Goal: Transaction & Acquisition: Obtain resource

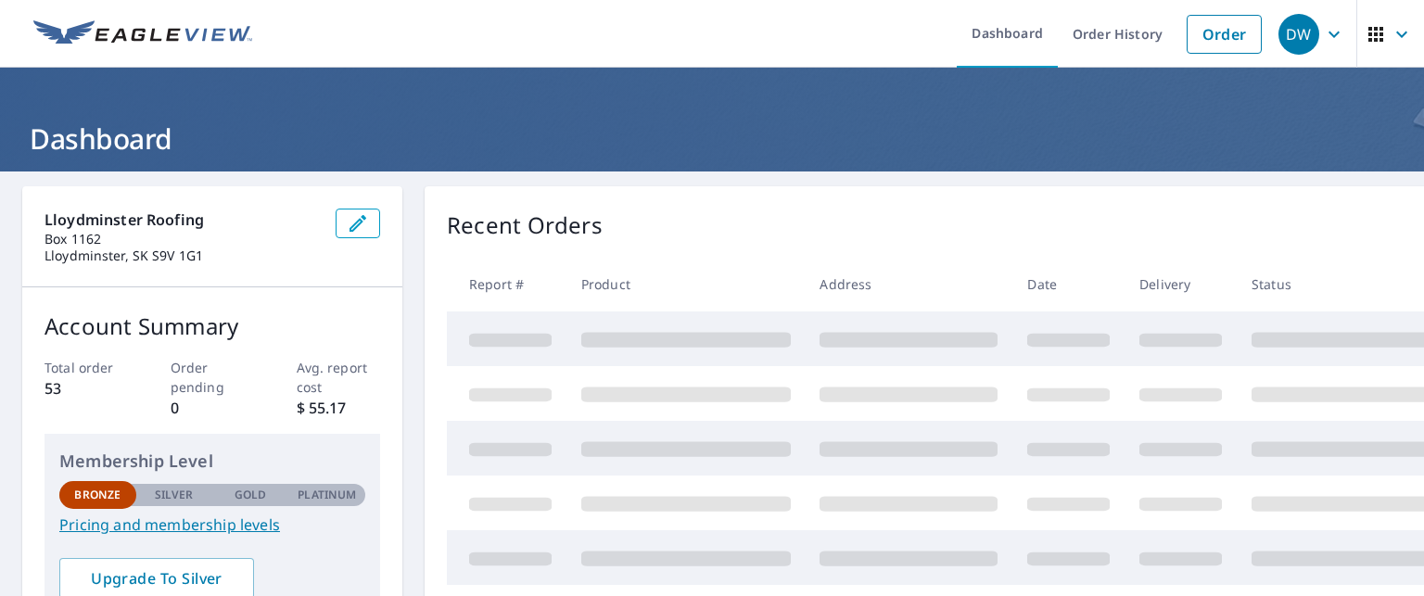
drag, startPoint x: 0, startPoint y: 0, endPoint x: 837, endPoint y: 259, distance: 876.4
click at [837, 259] on th "Address" at bounding box center [909, 284] width 208 height 55
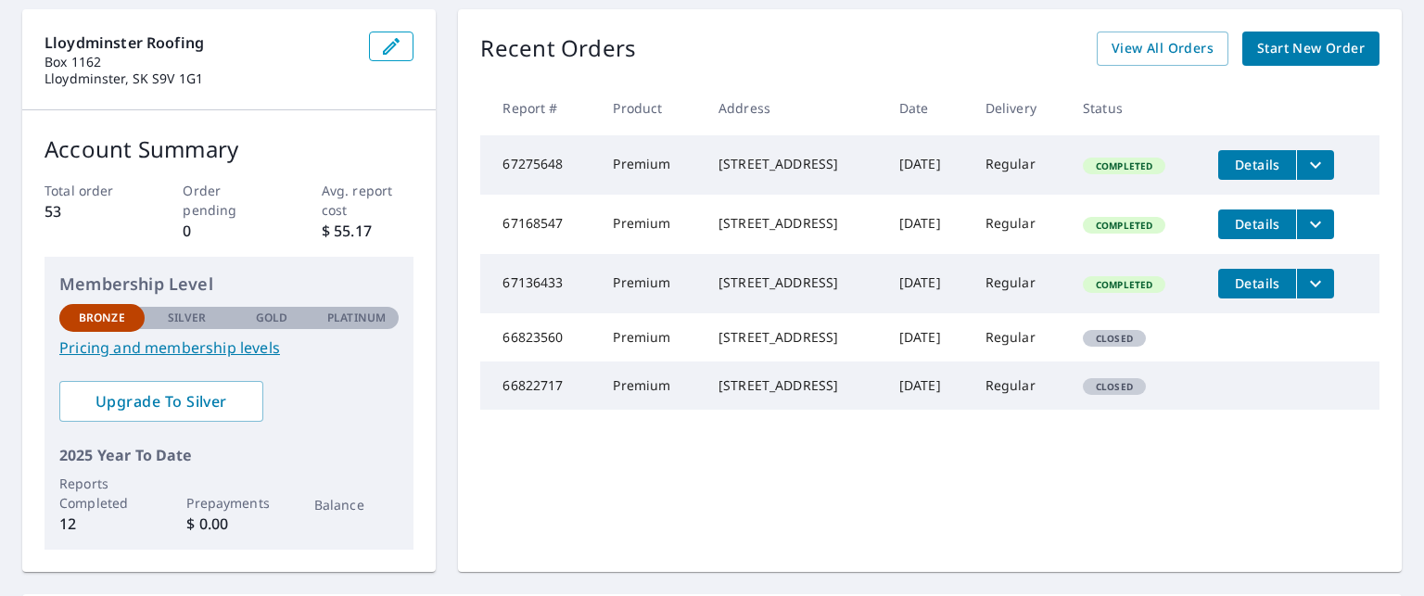
scroll to position [85, 0]
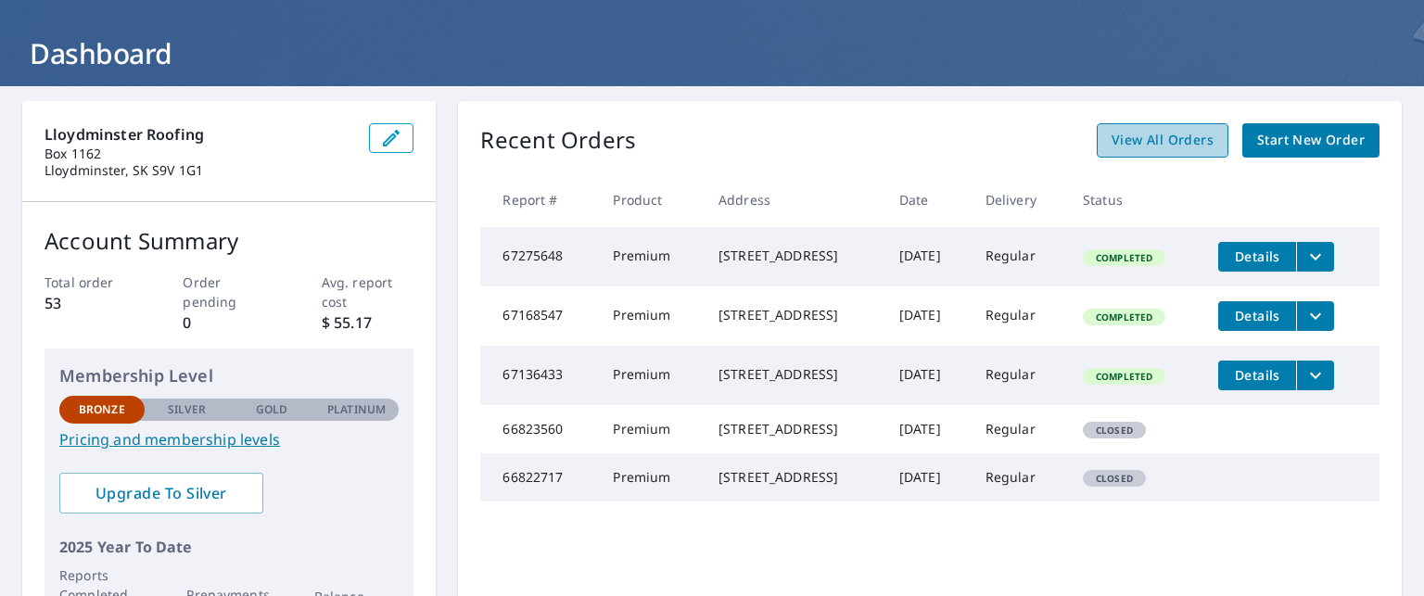
click at [1147, 137] on span "View All Orders" at bounding box center [1163, 140] width 102 height 23
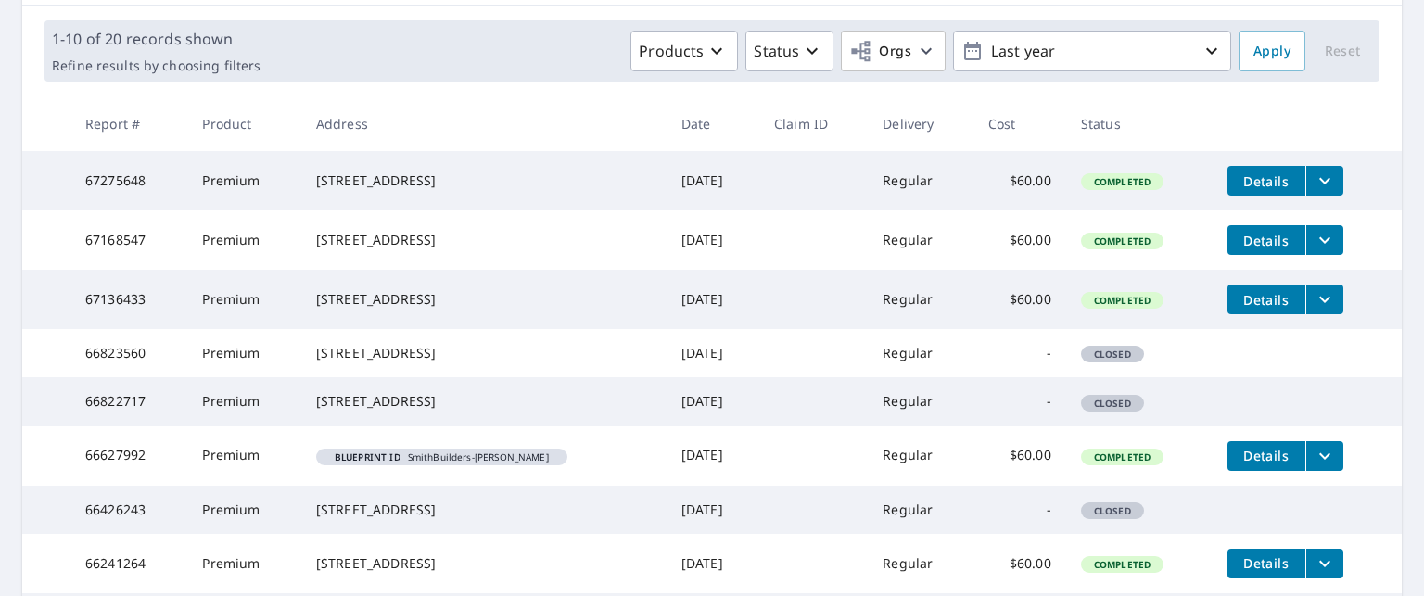
scroll to position [610, 0]
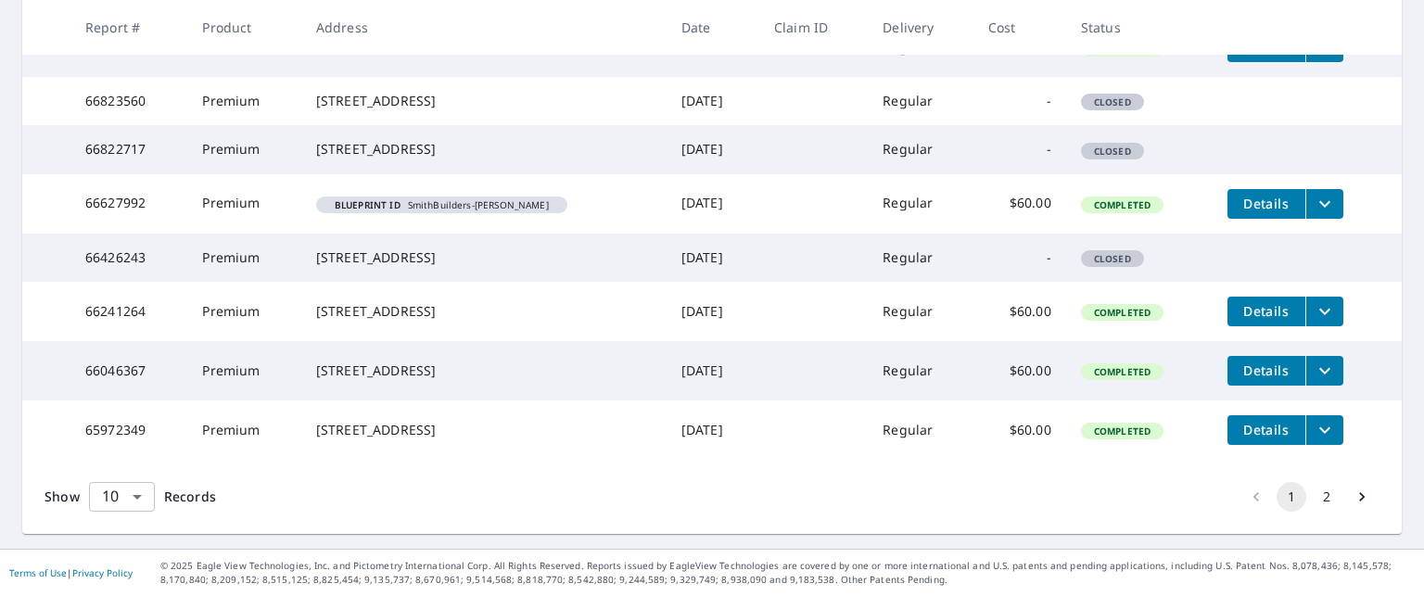
click at [145, 496] on body "DW DW Dashboard Order History Order DW Dashboard / Order History Order History …" at bounding box center [712, 298] width 1424 height 596
click at [101, 559] on li "100" at bounding box center [121, 557] width 66 height 33
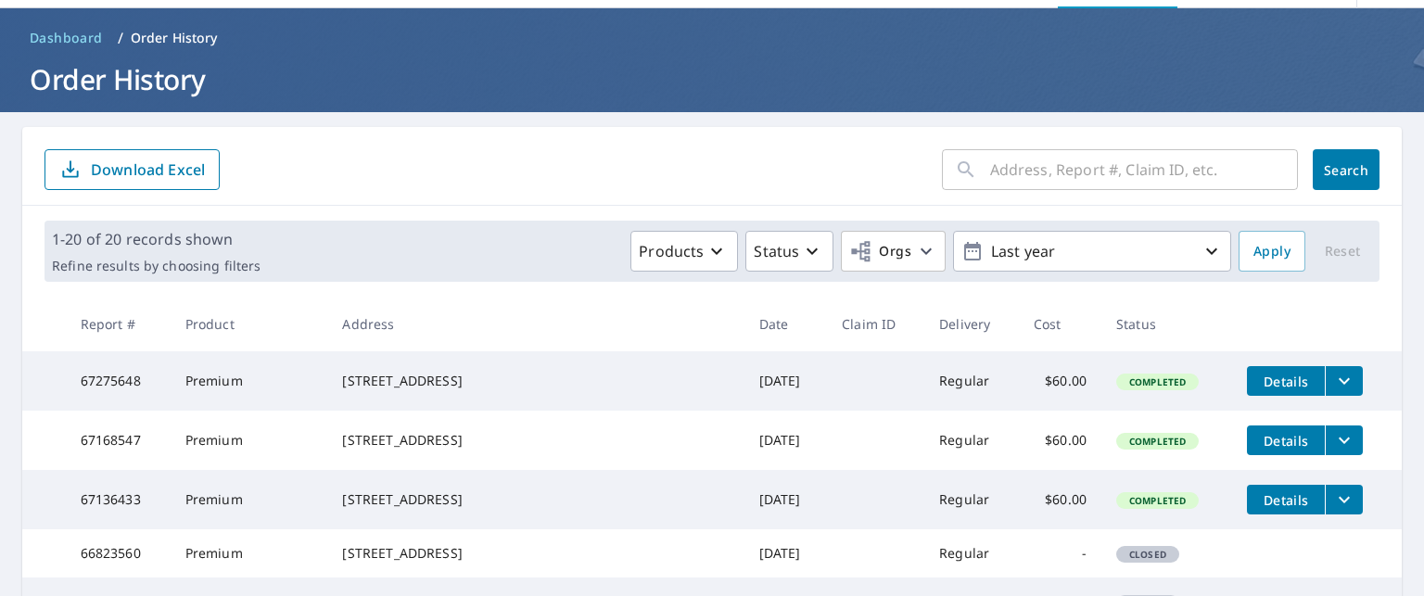
scroll to position [58, 0]
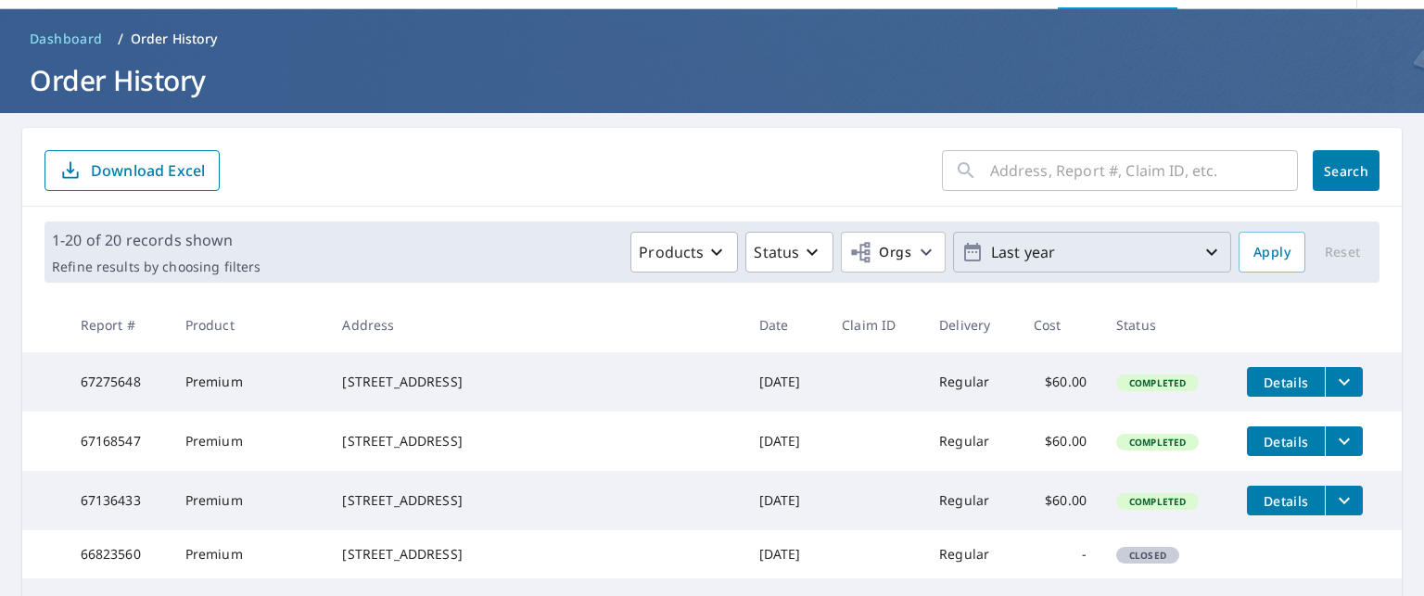
click at [1019, 251] on p "Last year" at bounding box center [1092, 252] width 217 height 32
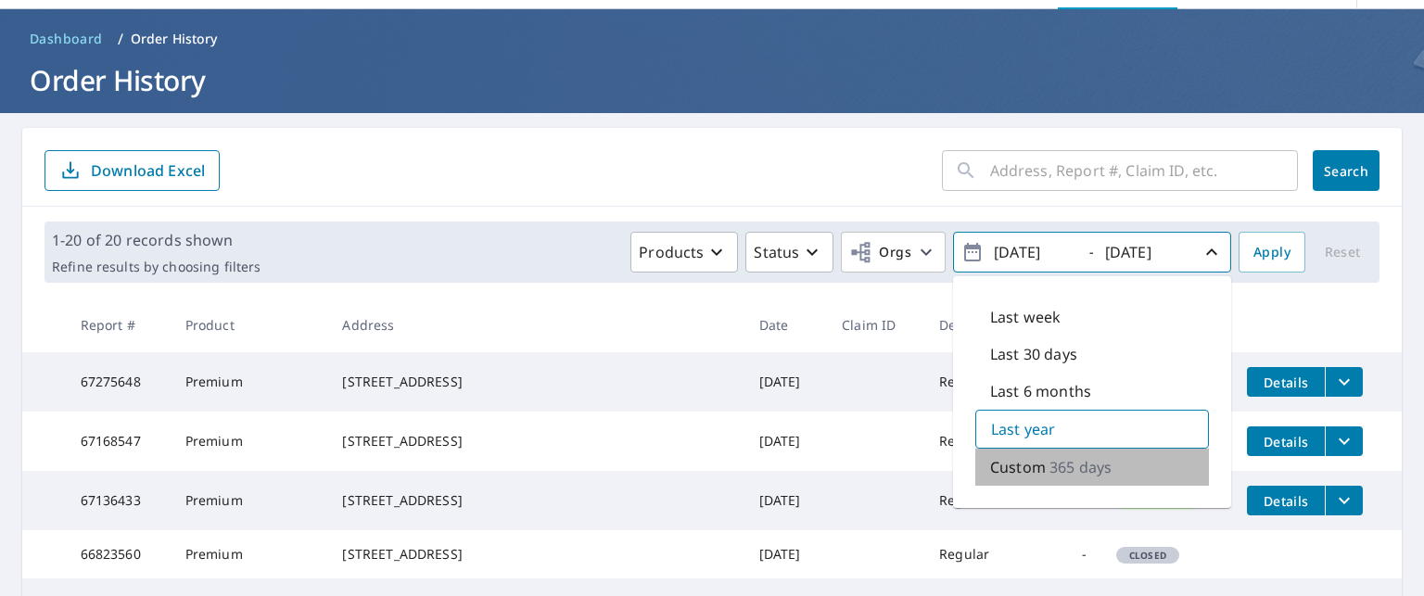
click at [994, 466] on p "Custom" at bounding box center [1018, 467] width 56 height 22
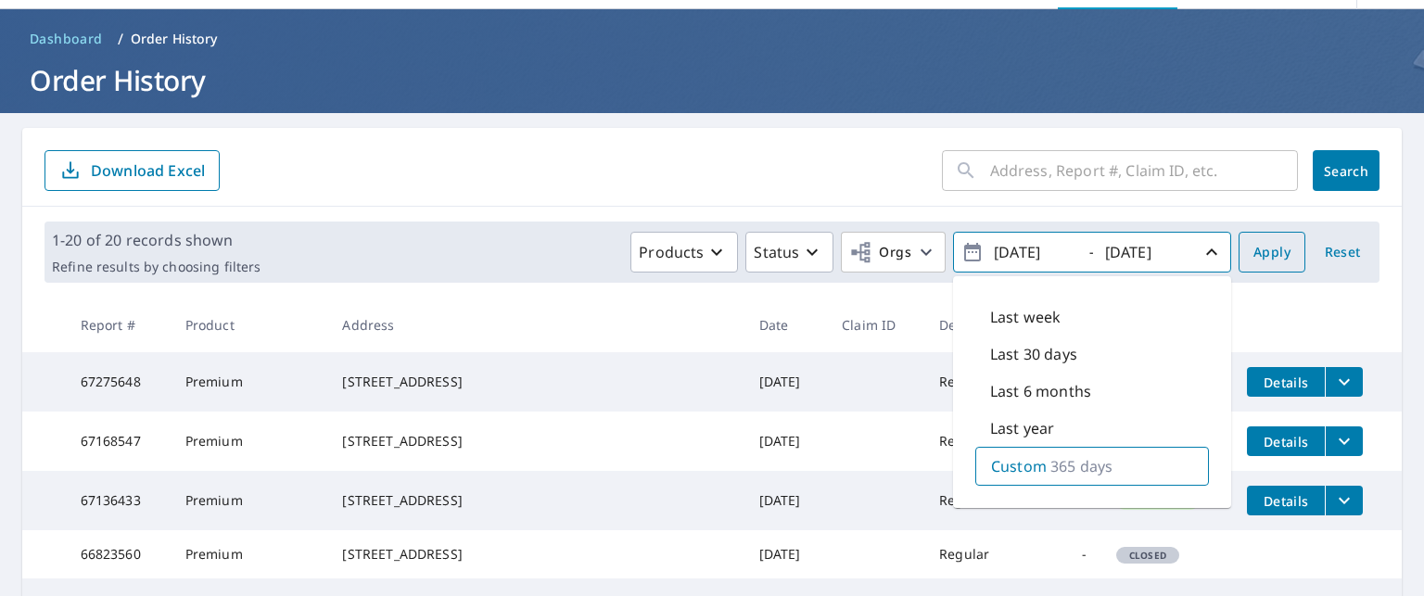
click at [1269, 262] on span "Apply" at bounding box center [1272, 252] width 37 height 23
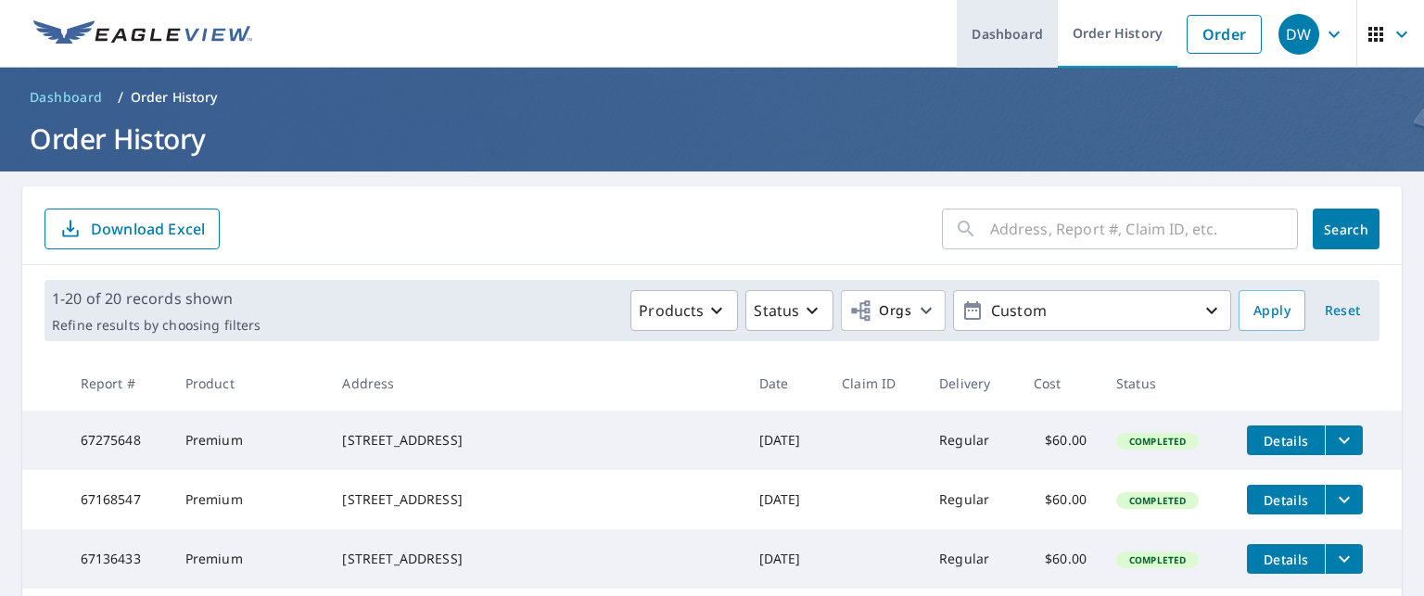
click at [990, 32] on link "Dashboard" at bounding box center [1007, 34] width 101 height 68
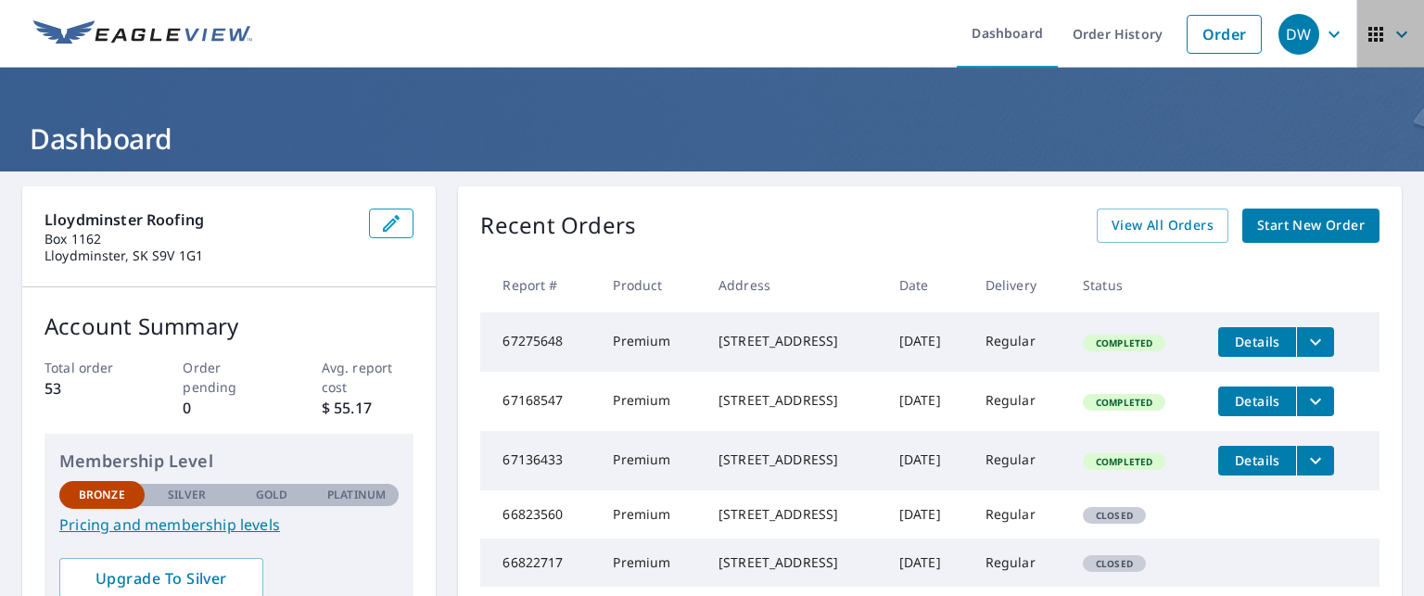
click at [1374, 34] on span "button" at bounding box center [1391, 34] width 52 height 45
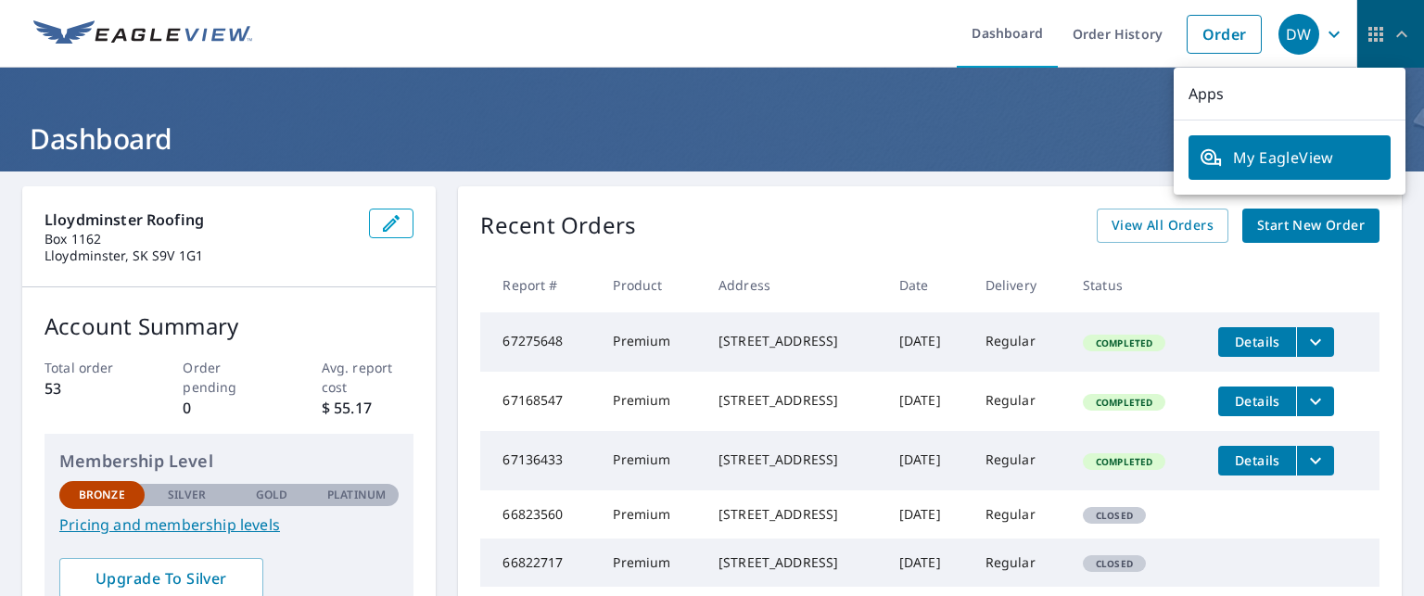
click at [1374, 34] on span "button" at bounding box center [1391, 34] width 52 height 45
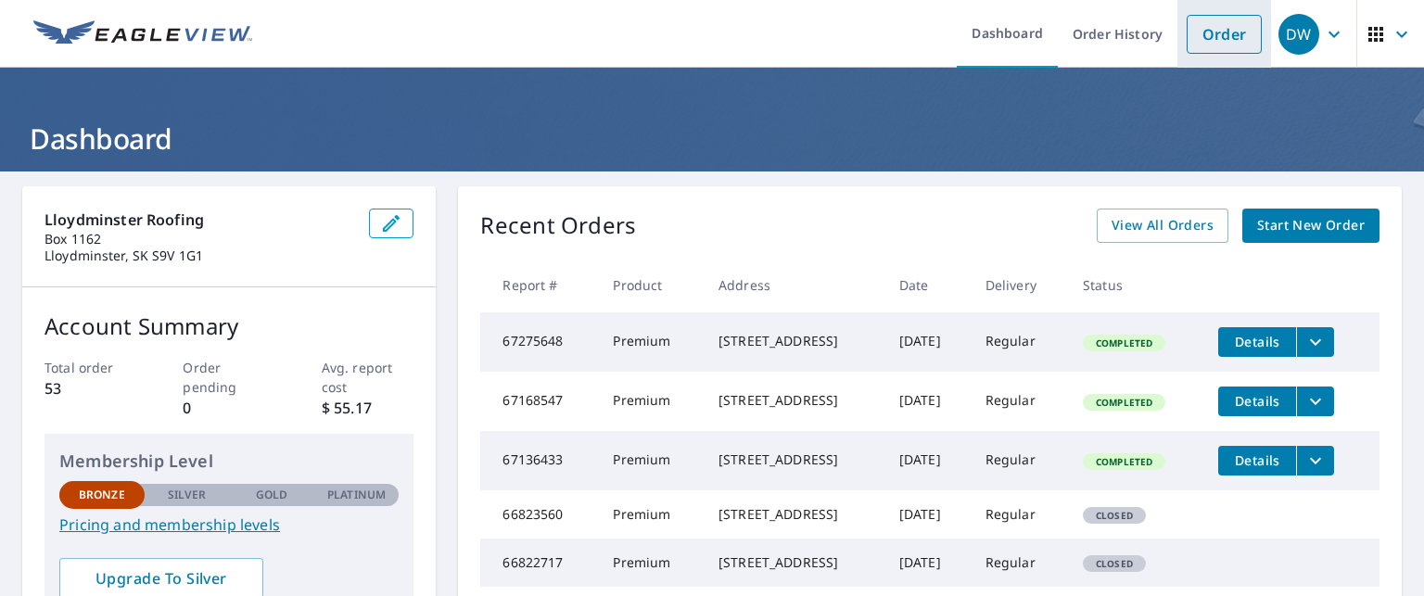
click at [1243, 33] on link "Order" at bounding box center [1224, 34] width 75 height 39
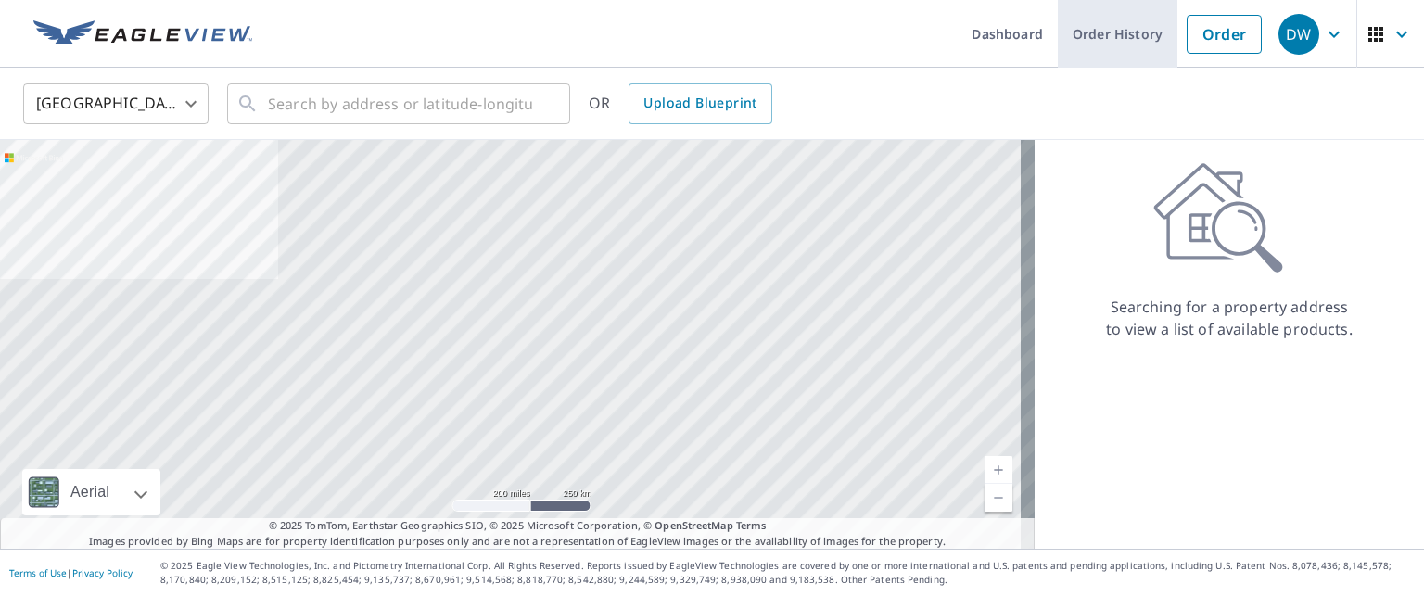
click at [1131, 31] on link "Order History" at bounding box center [1118, 34] width 120 height 68
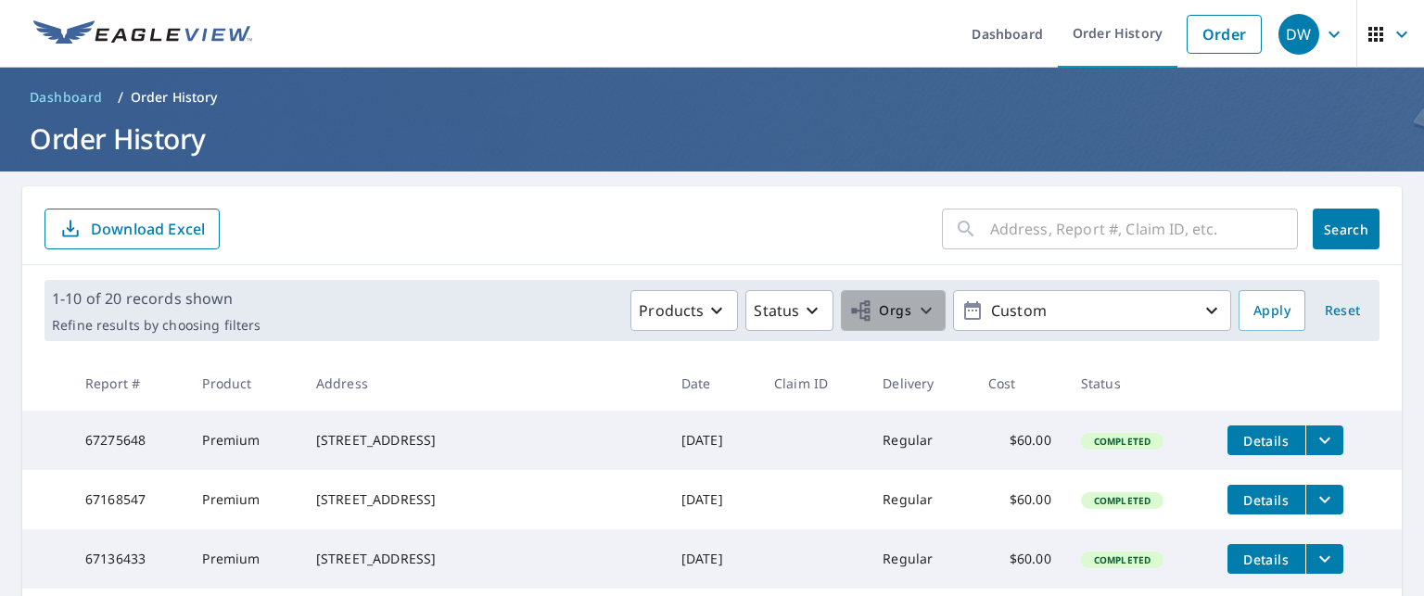
click at [921, 311] on icon "button" at bounding box center [926, 311] width 22 height 22
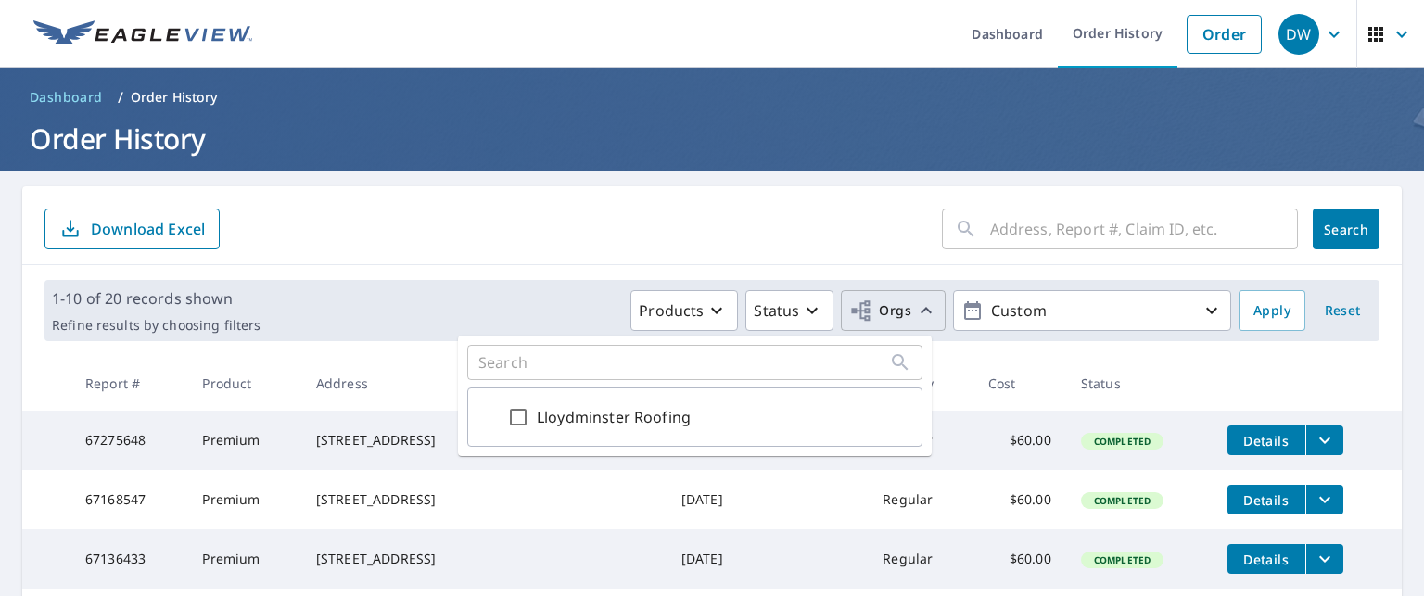
click at [921, 311] on icon "button" at bounding box center [926, 311] width 22 height 22
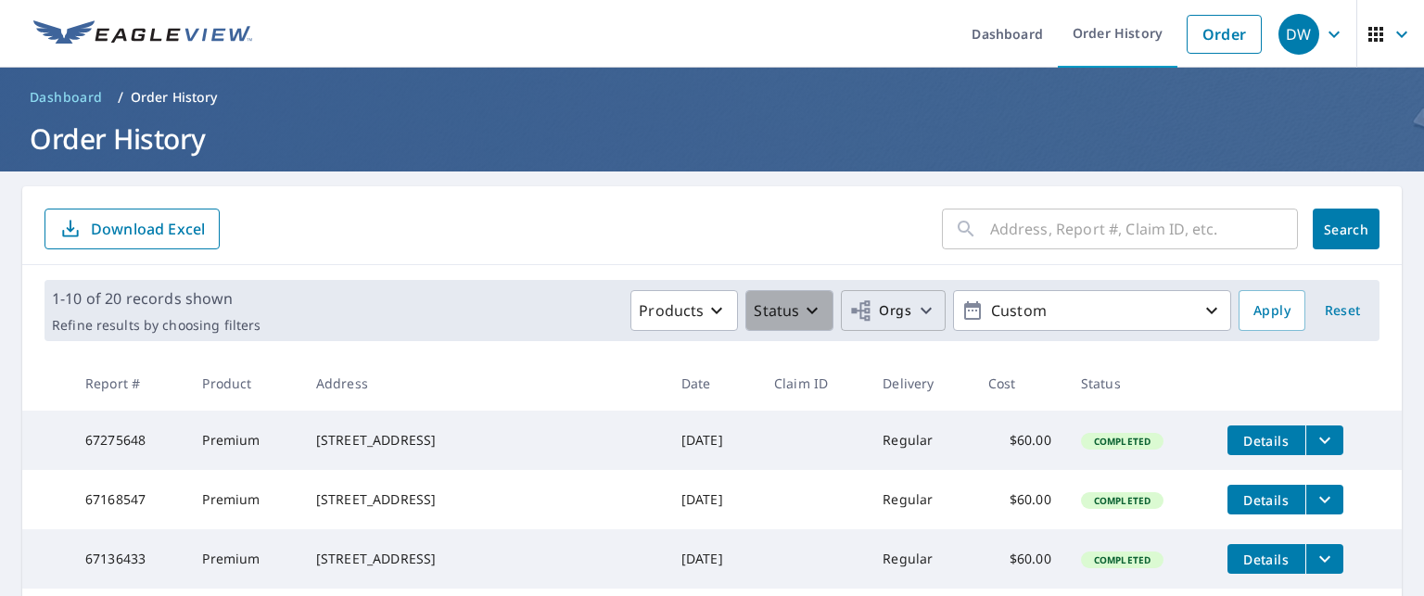
click at [801, 303] on icon "button" at bounding box center [812, 311] width 22 height 22
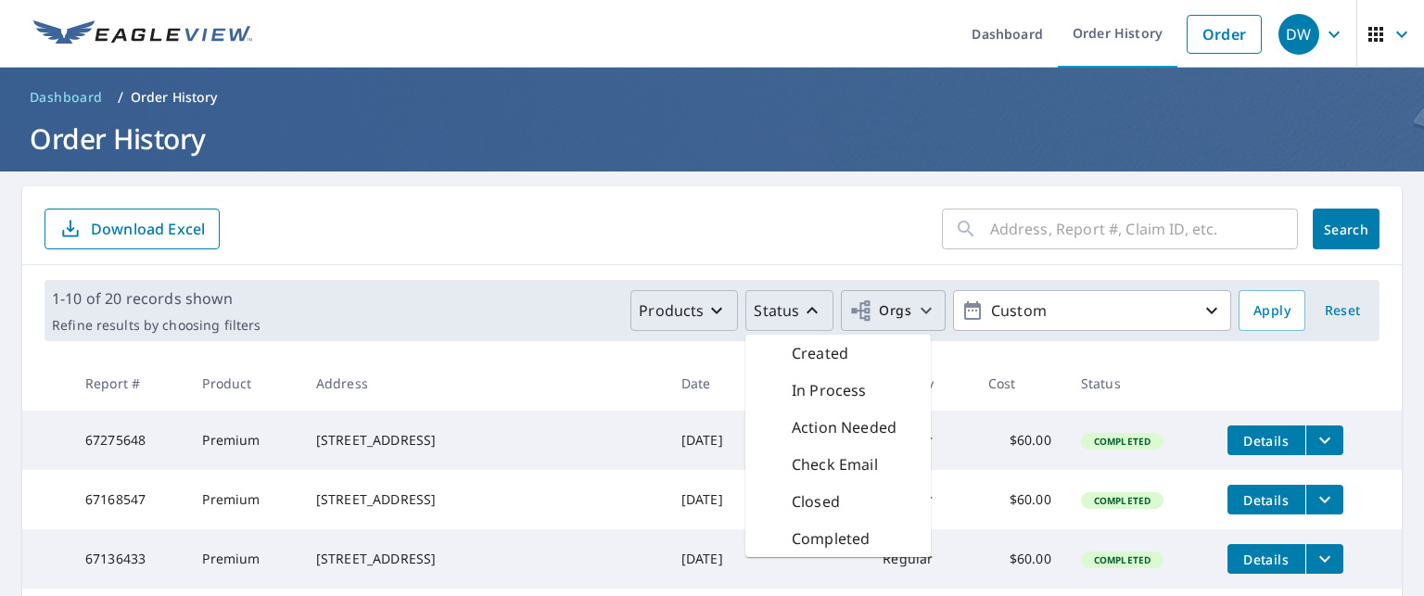
click at [716, 300] on icon "button" at bounding box center [717, 311] width 22 height 22
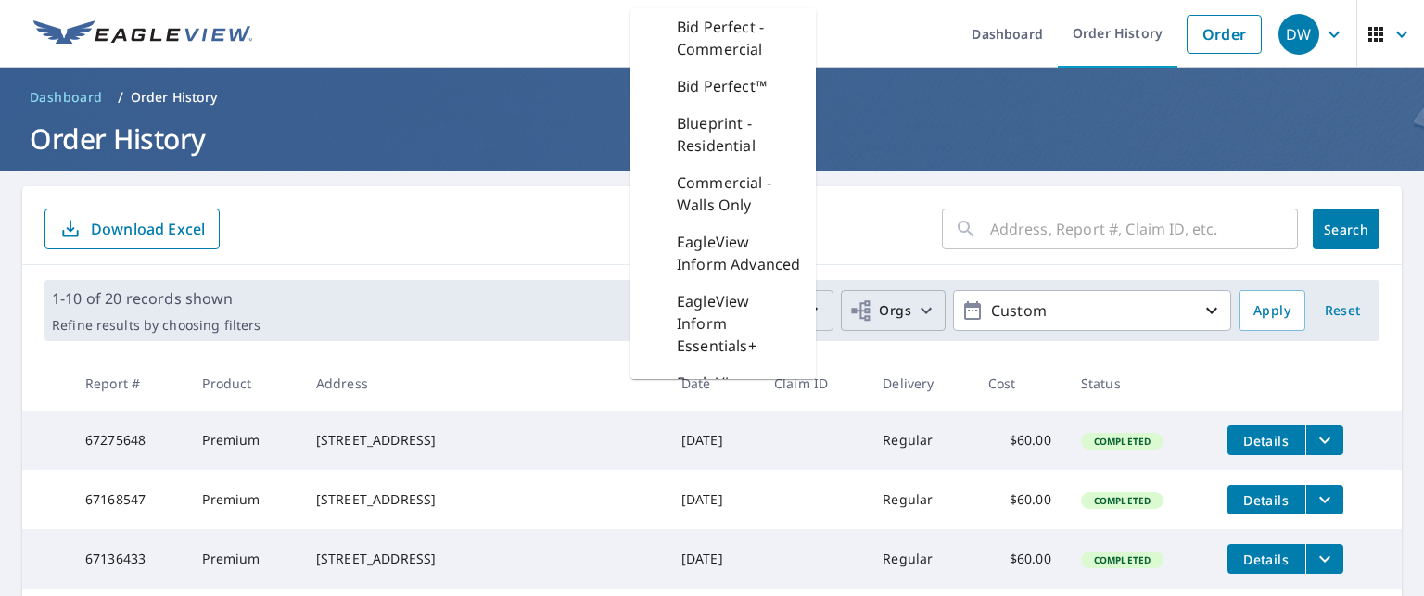
click at [1285, 346] on div "1-10 of 20 records shown Refine results by choosing filters Products Bid Perfec…" at bounding box center [712, 310] width 1380 height 91
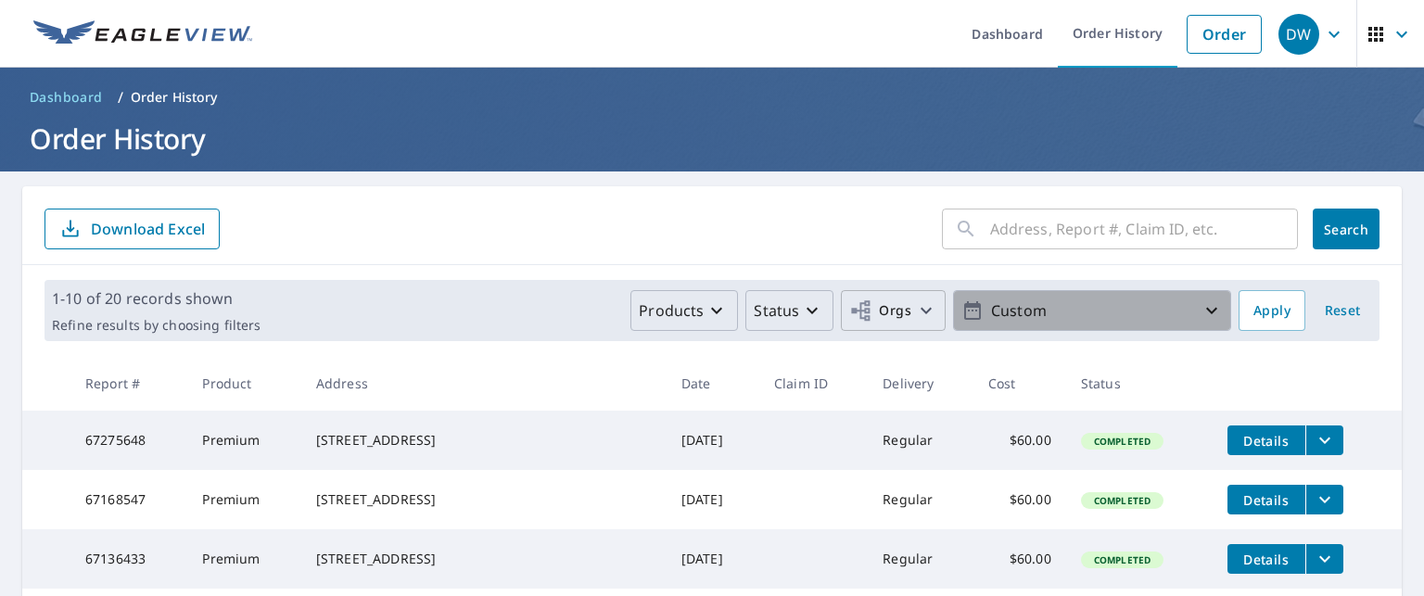
click at [1191, 322] on span "Custom" at bounding box center [1093, 311] width 262 height 32
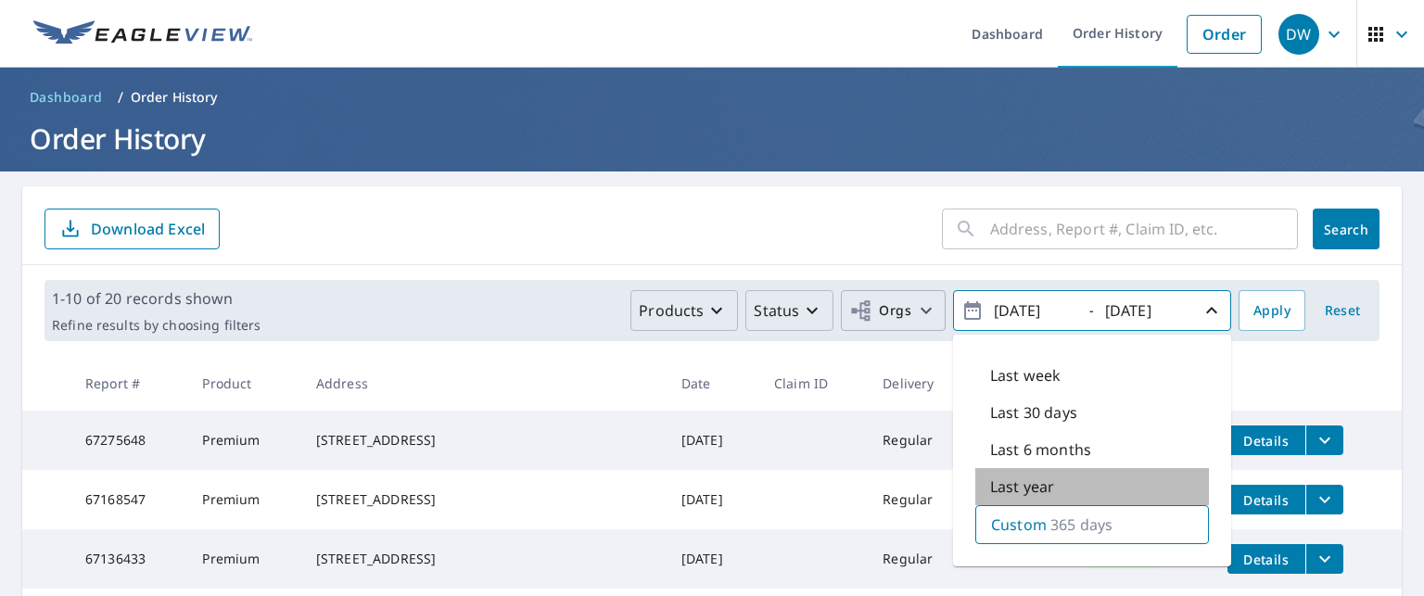
click at [995, 481] on p "Last year" at bounding box center [1022, 487] width 64 height 22
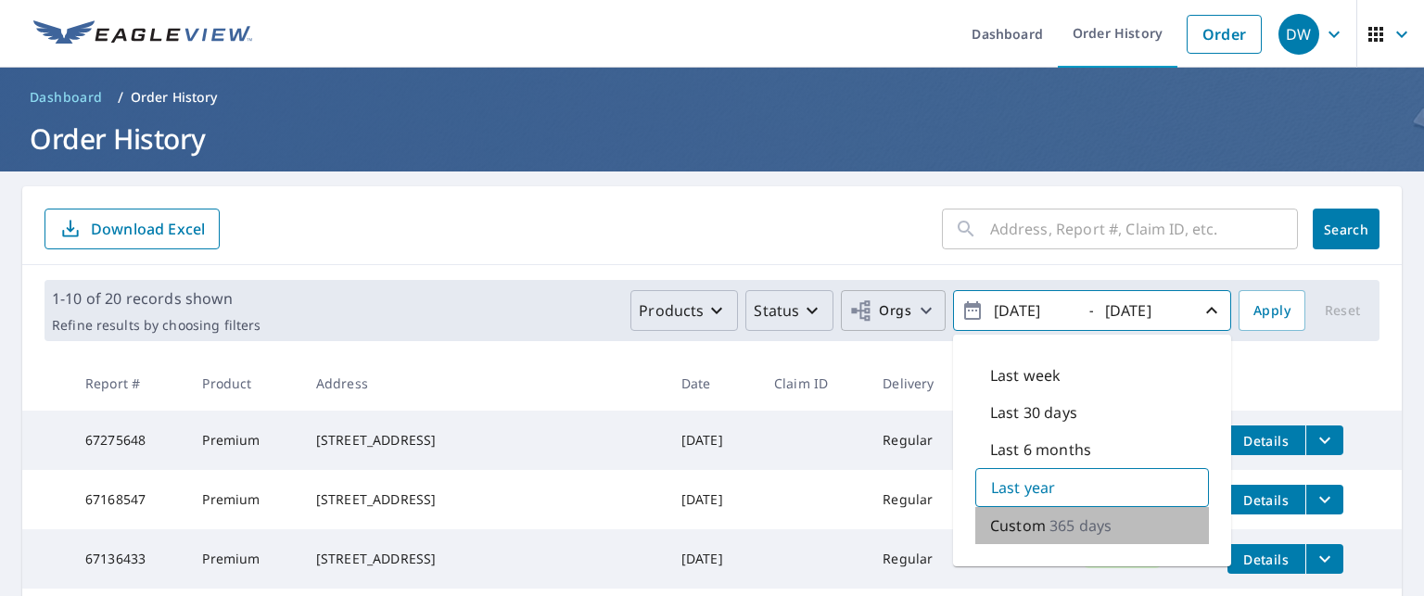
click at [1078, 534] on p "365 days" at bounding box center [1081, 526] width 62 height 22
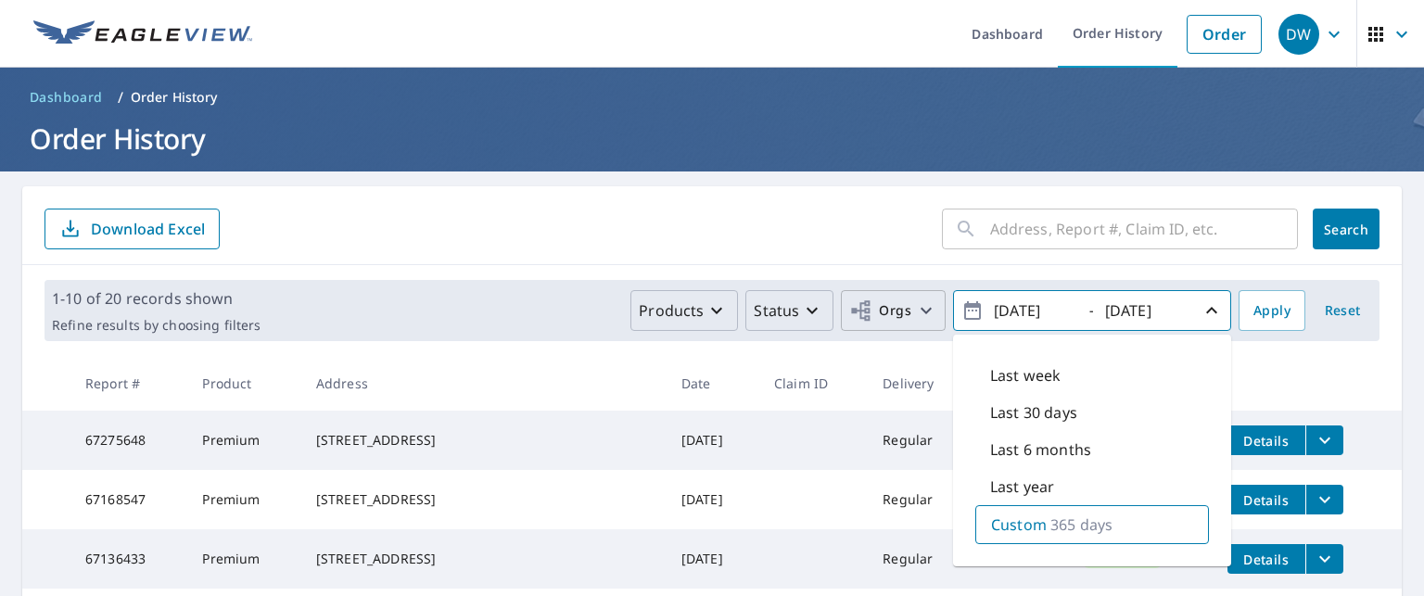
click at [1052, 488] on div "Last year" at bounding box center [1093, 486] width 234 height 37
click at [1076, 537] on div "Custom 365 days" at bounding box center [1093, 525] width 234 height 37
click at [1026, 522] on p "Custom" at bounding box center [1019, 525] width 56 height 22
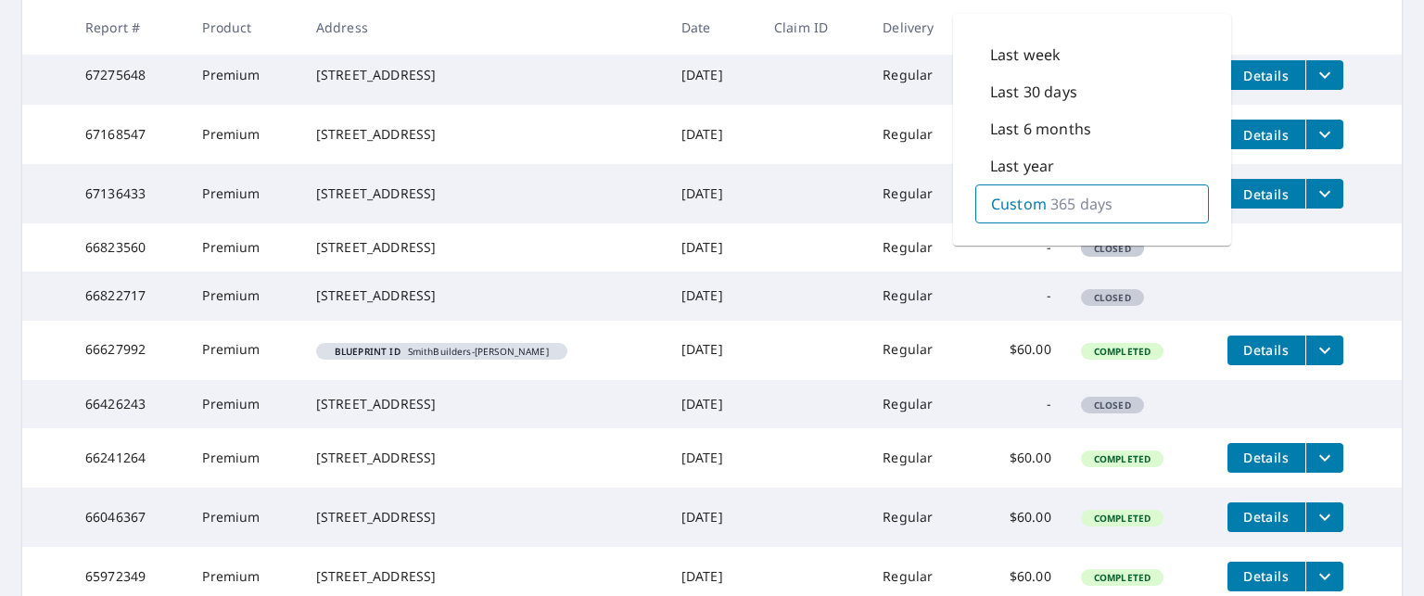
scroll to position [371, 0]
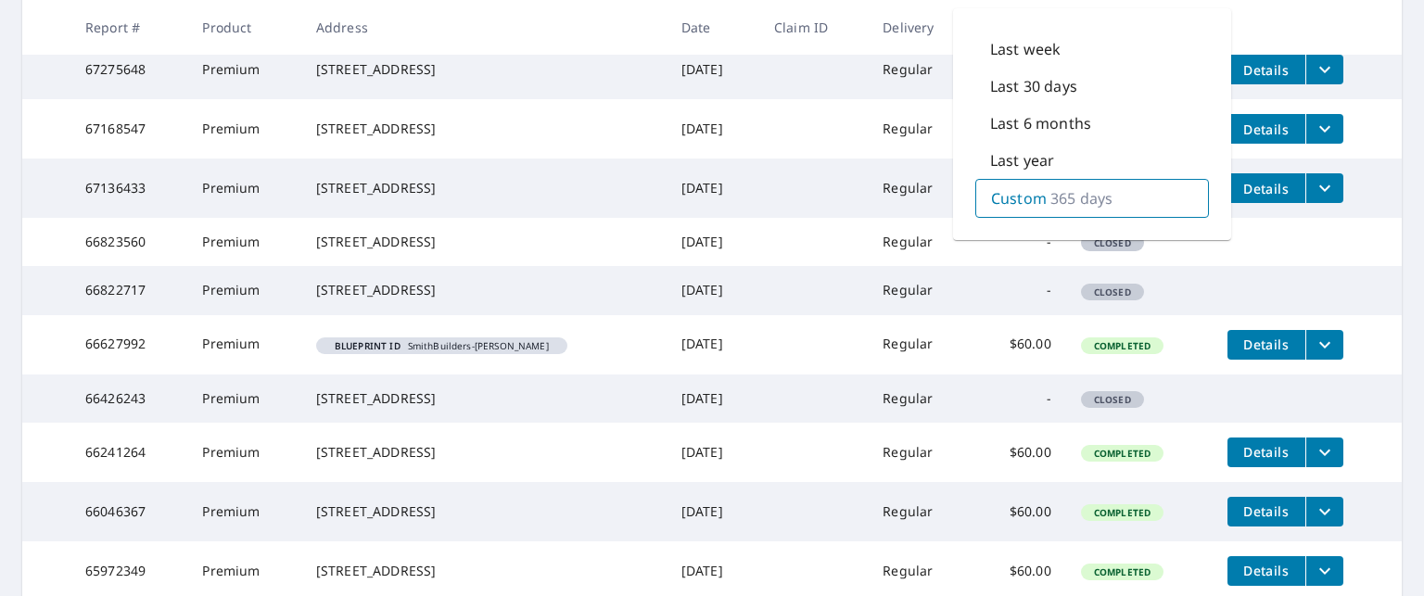
click at [1091, 190] on p "365 days" at bounding box center [1082, 198] width 62 height 22
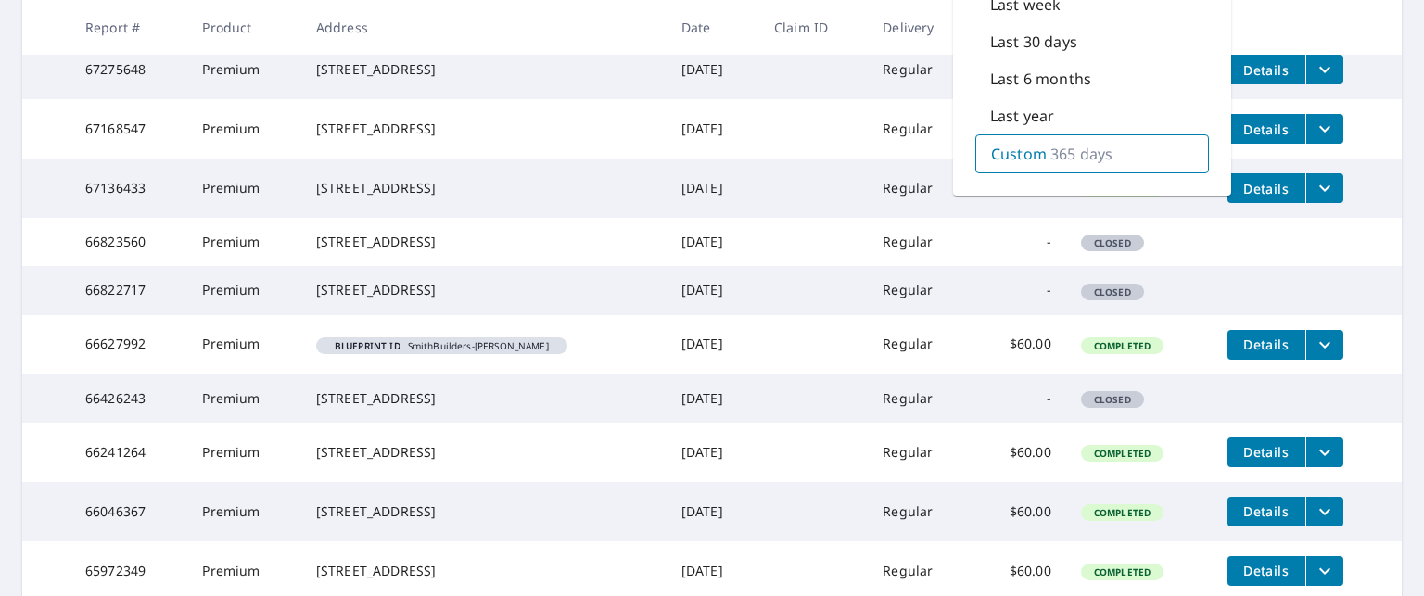
scroll to position [12, 0]
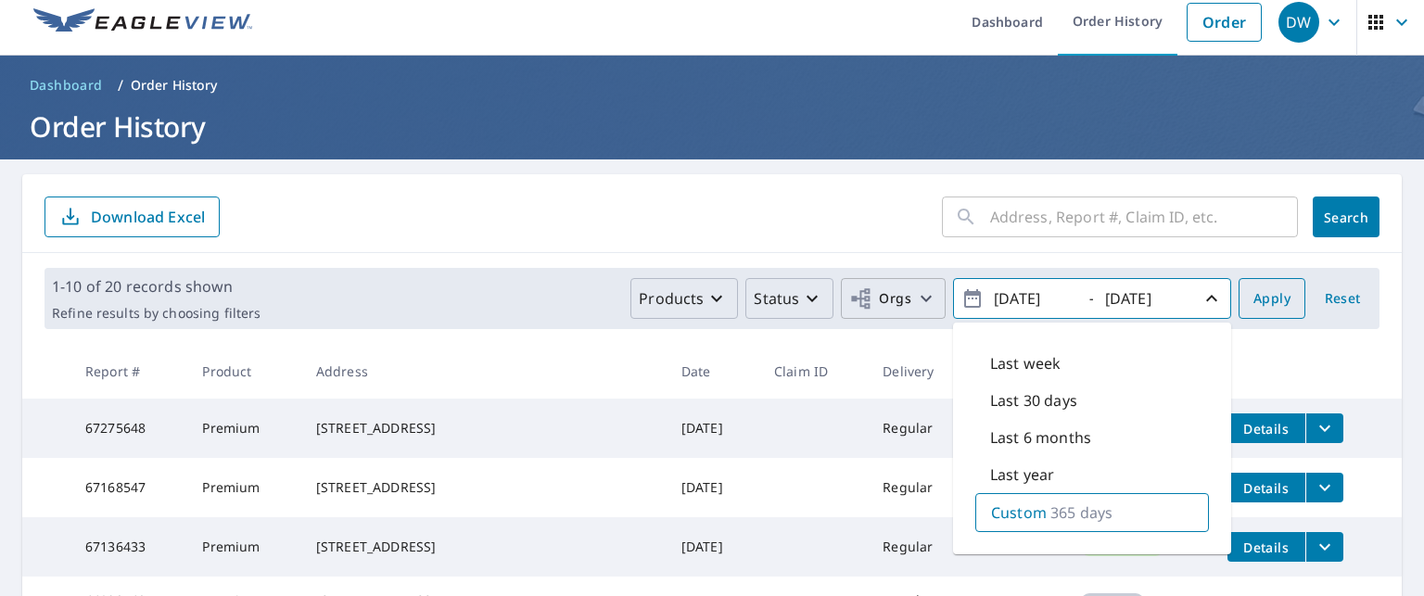
click at [1254, 293] on span "Apply" at bounding box center [1272, 298] width 37 height 23
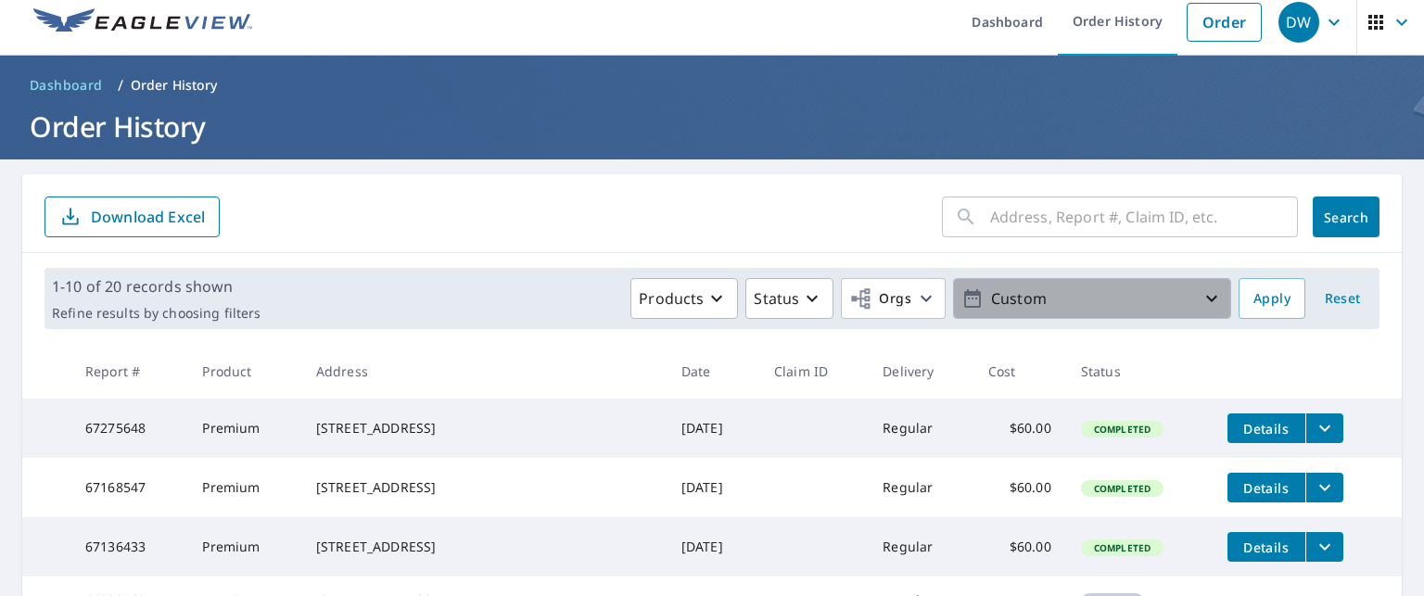
click at [1131, 301] on p "Custom" at bounding box center [1092, 299] width 217 height 32
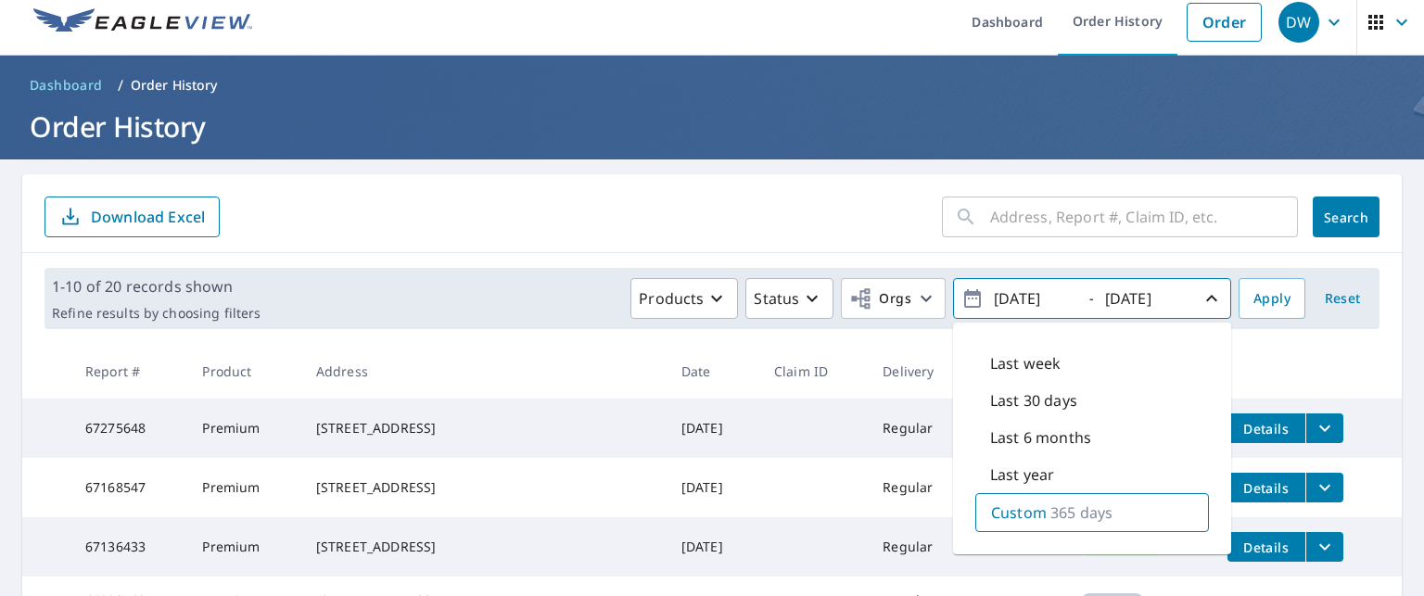
click at [1042, 299] on input "[DATE]" at bounding box center [1034, 299] width 91 height 30
click at [962, 297] on icon "button" at bounding box center [973, 298] width 22 height 22
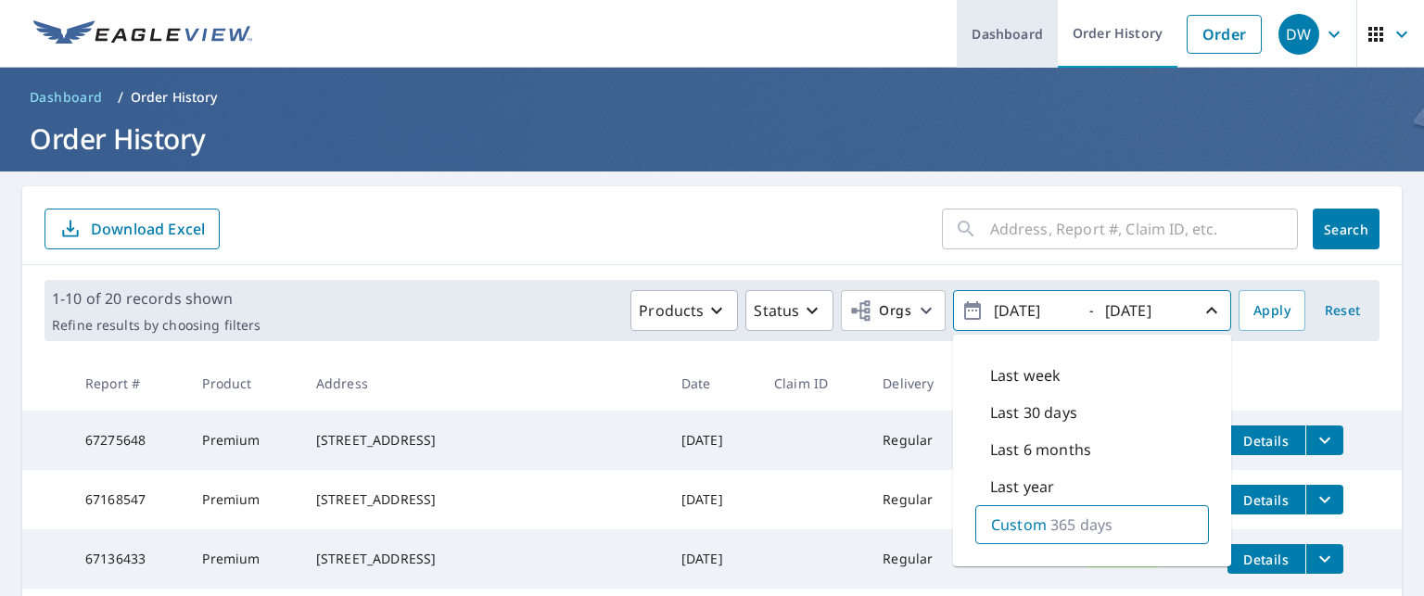
click at [968, 41] on link "Dashboard" at bounding box center [1007, 34] width 101 height 68
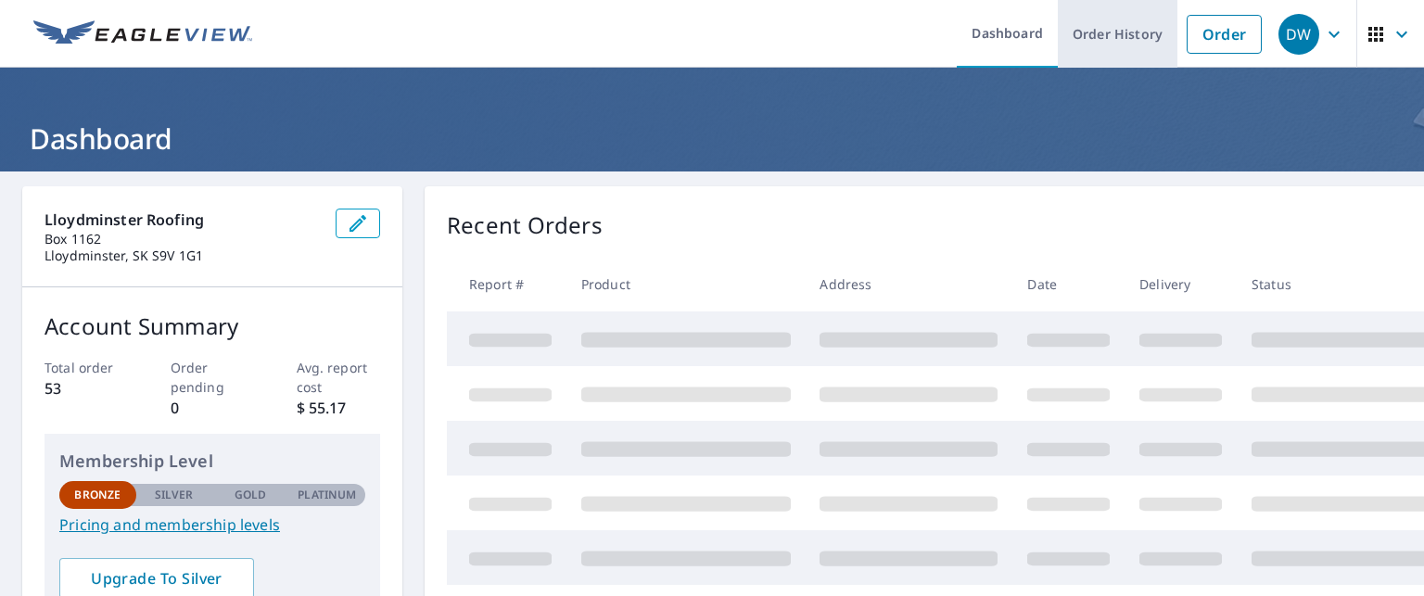
click at [1110, 34] on link "Order History" at bounding box center [1118, 34] width 120 height 68
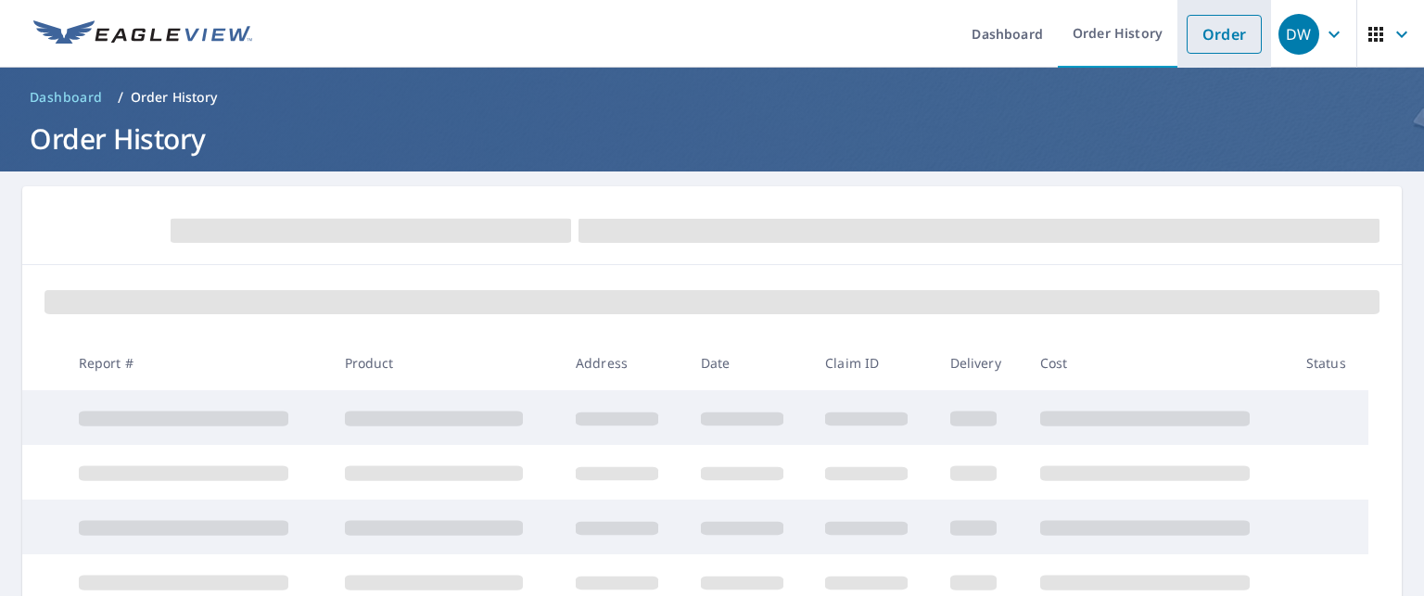
click at [1197, 22] on link "Order" at bounding box center [1224, 34] width 75 height 39
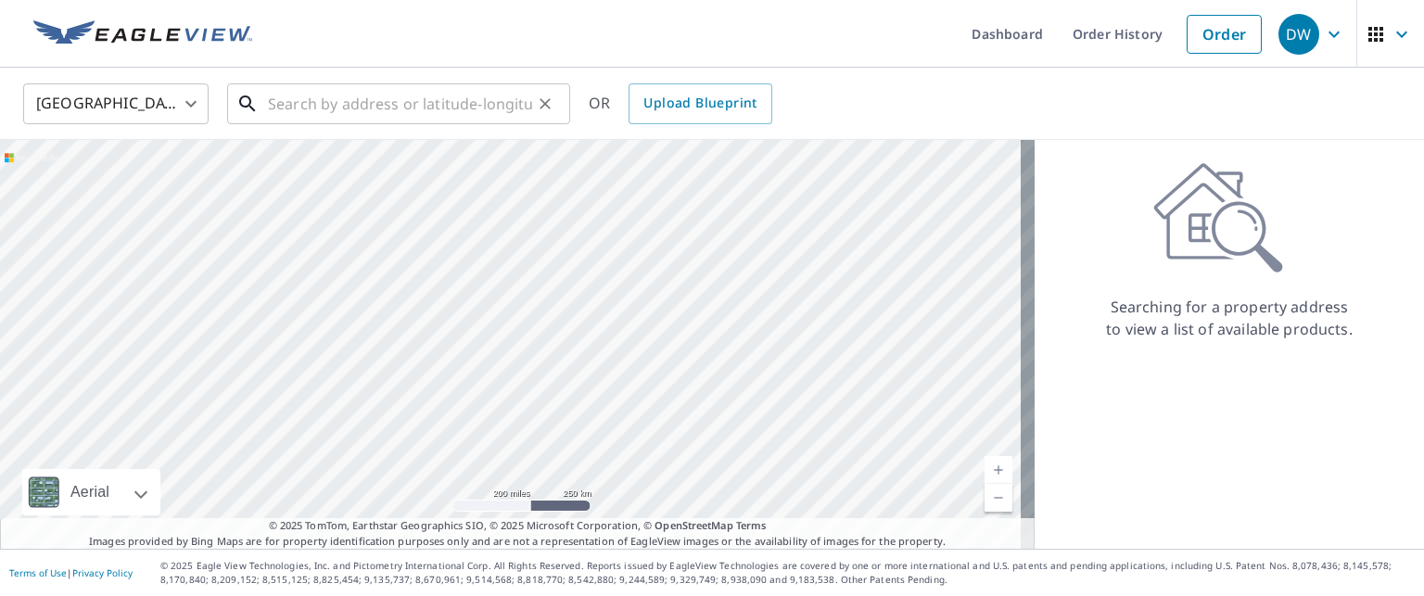
click at [501, 99] on input "text" at bounding box center [400, 104] width 264 height 52
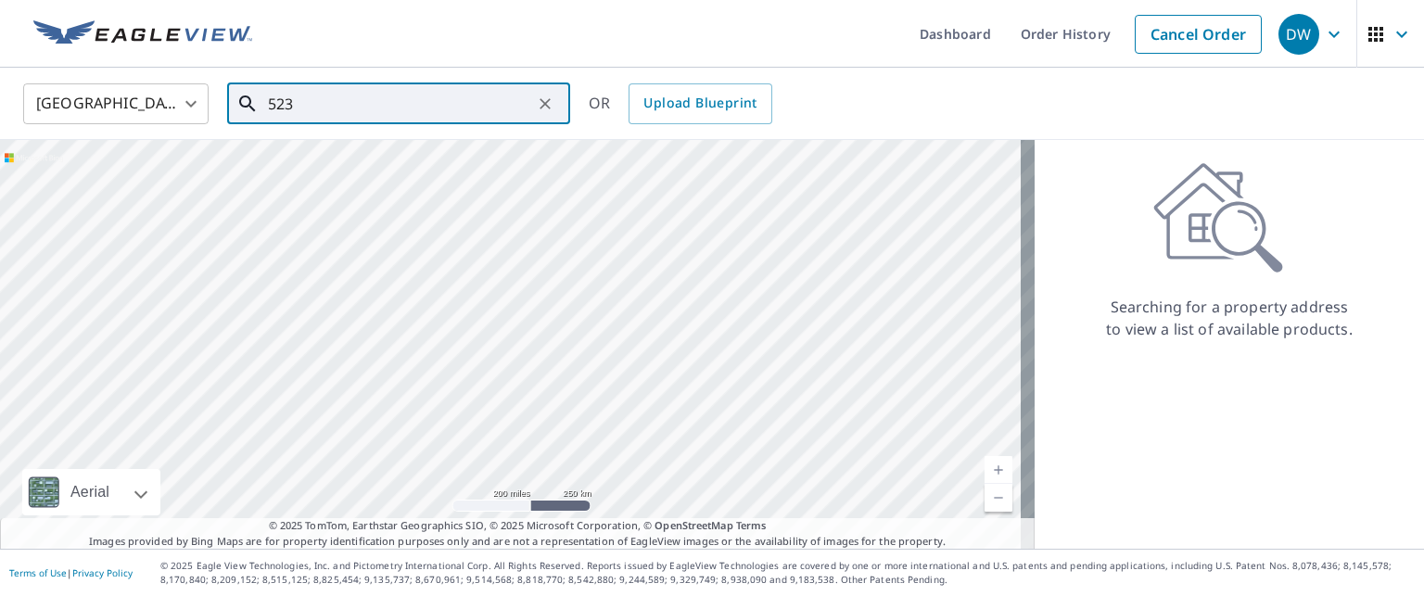
type input "5230"
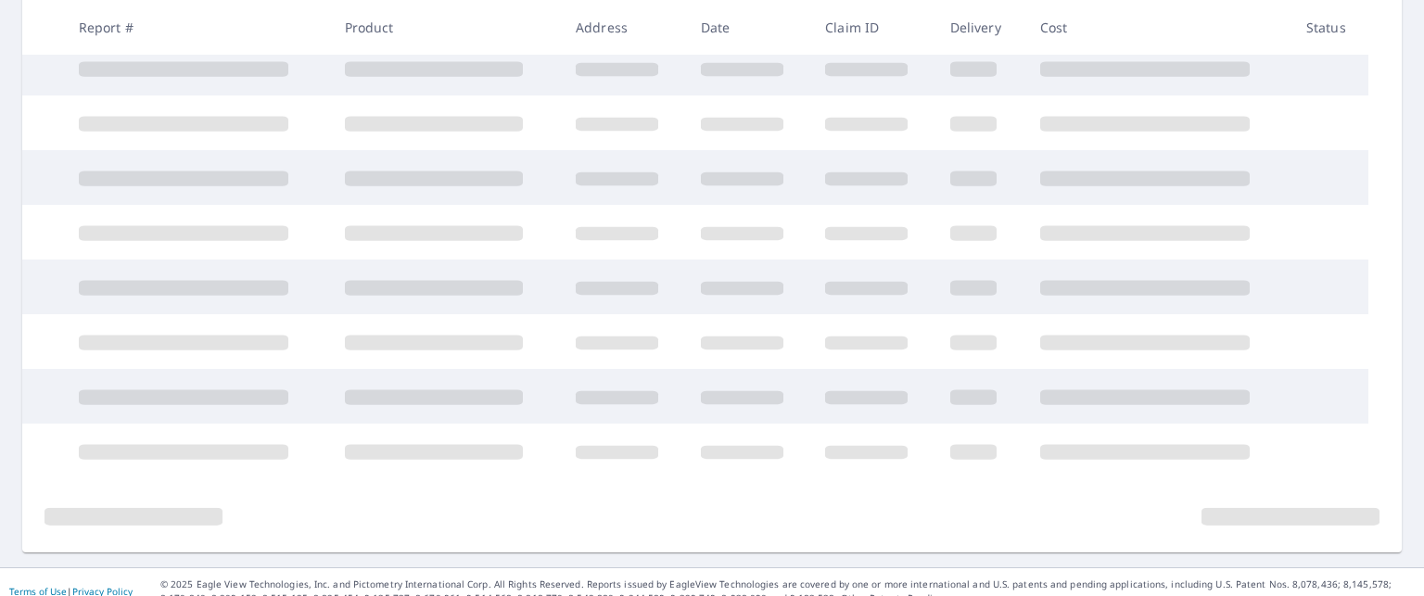
scroll to position [477, 0]
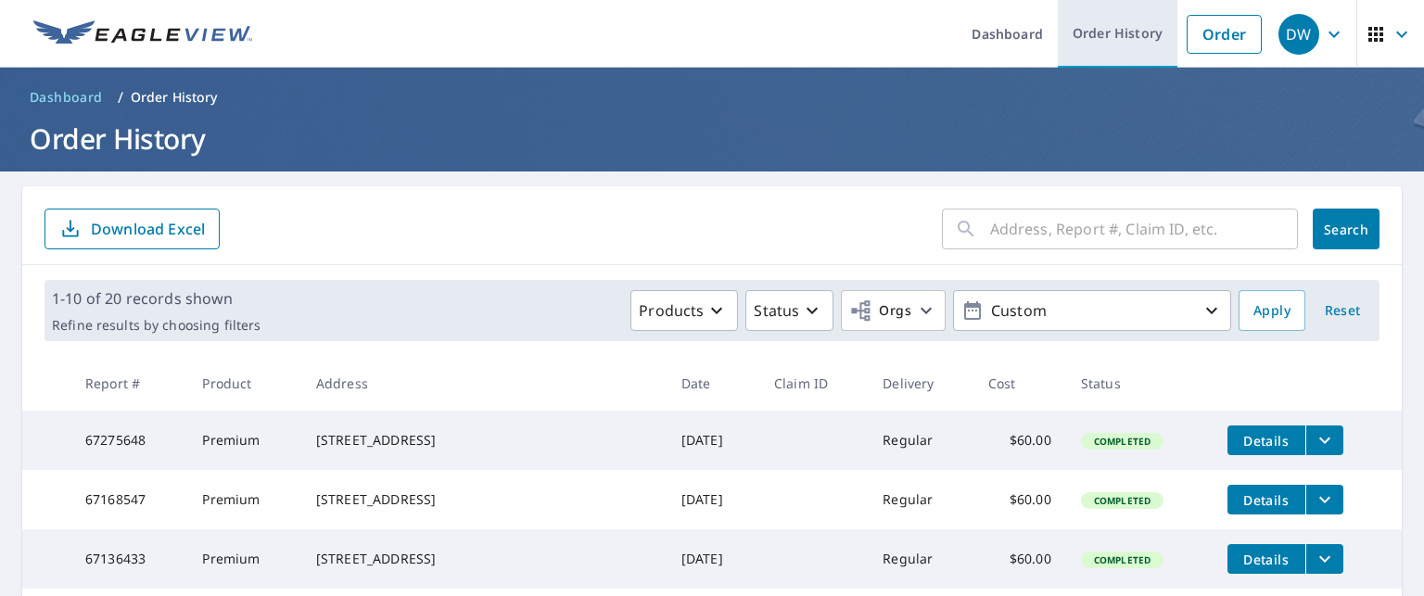
click at [1086, 35] on link "Order History" at bounding box center [1118, 34] width 120 height 68
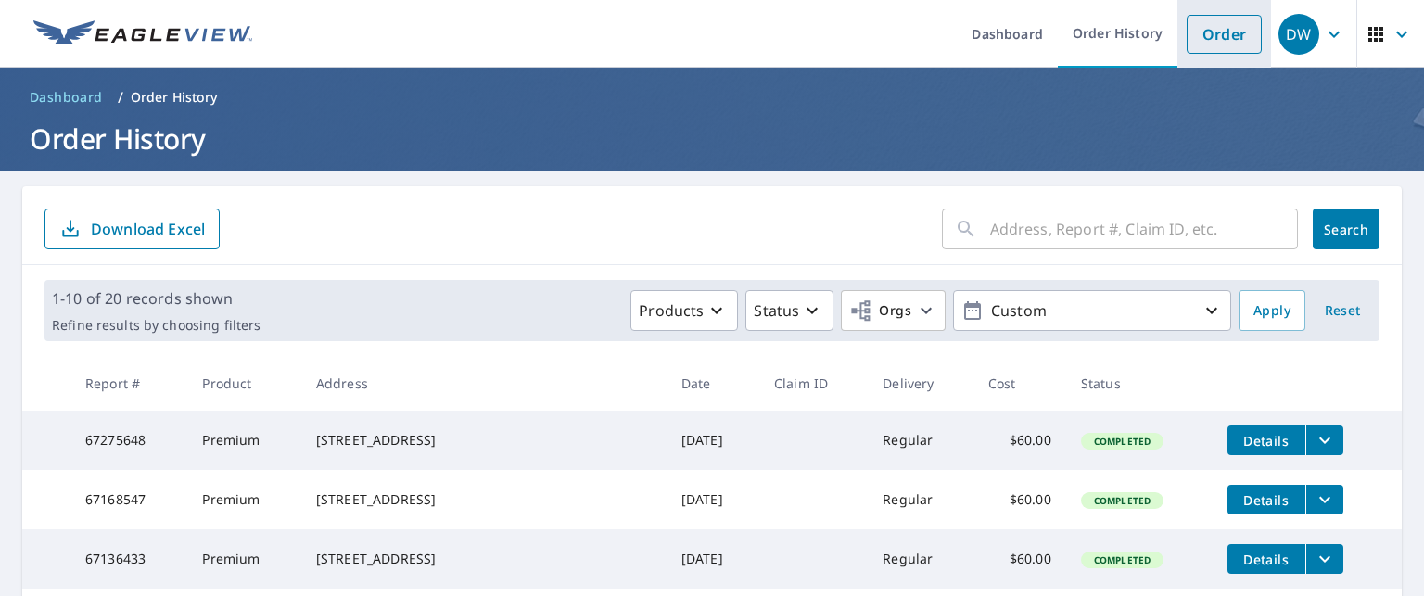
click at [1224, 51] on link "Order" at bounding box center [1224, 34] width 75 height 39
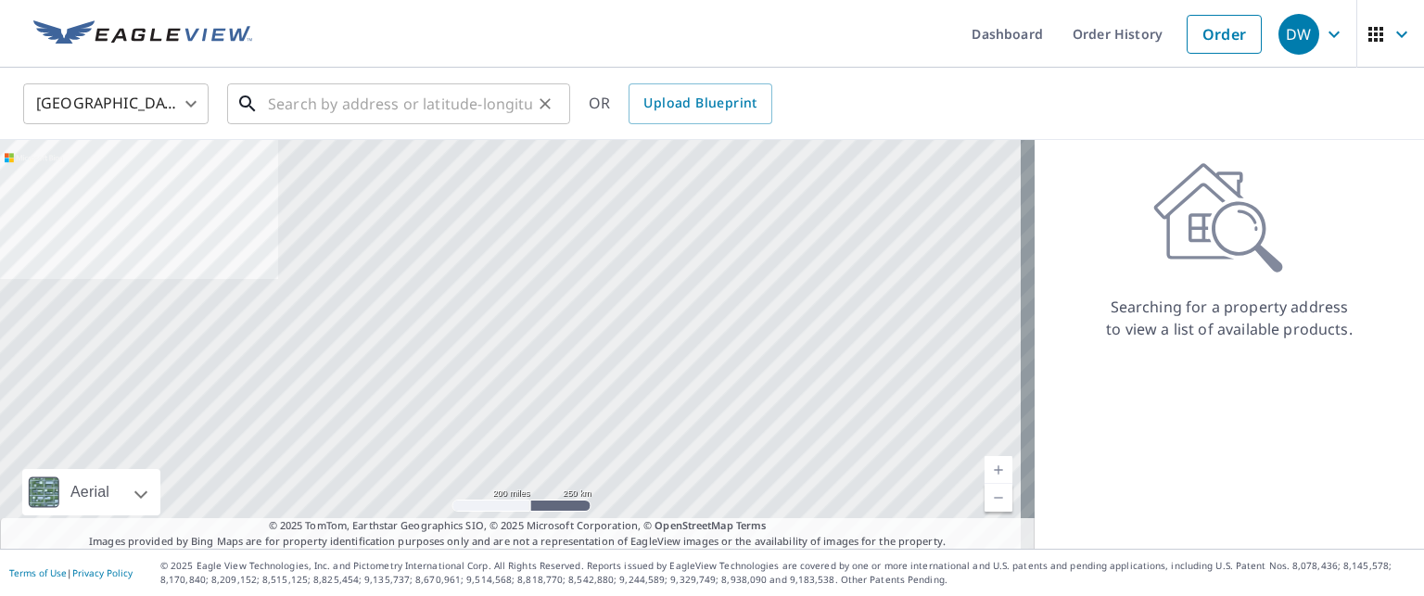
click at [477, 101] on input "text" at bounding box center [400, 104] width 264 height 52
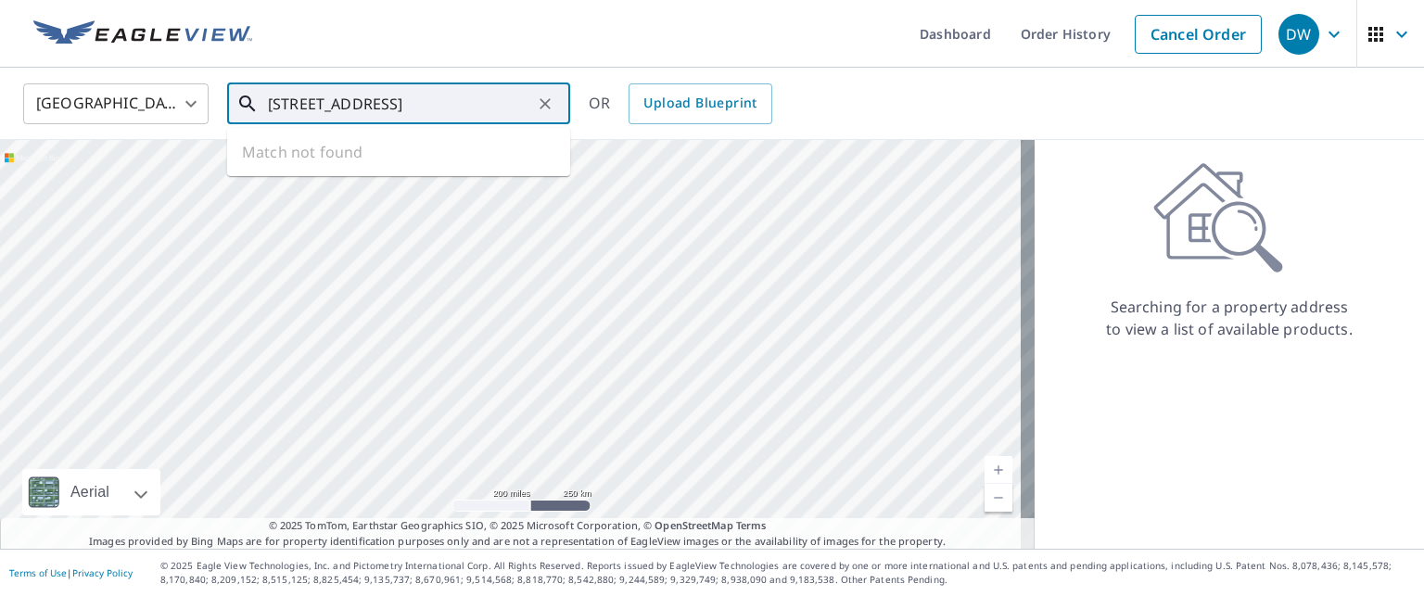
type input "[STREET_ADDRESS]"
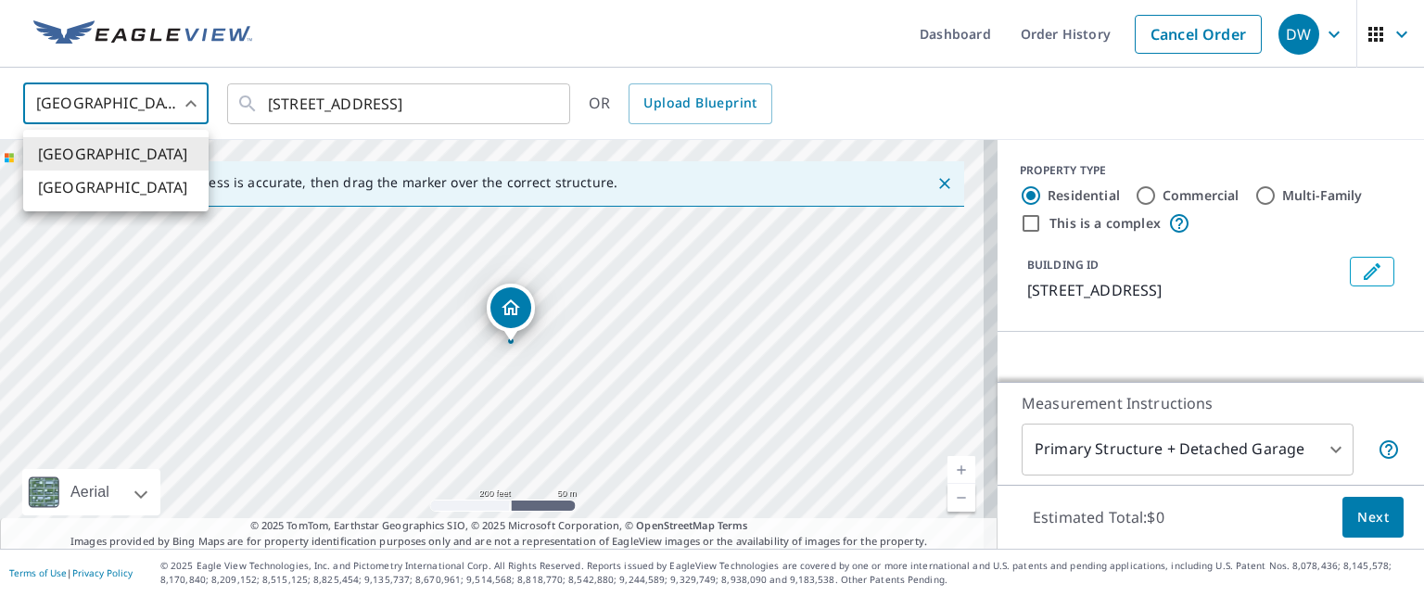
click at [178, 103] on body "DW DW Dashboard Order History Cancel Order DW [GEOGRAPHIC_DATA] [GEOGRAPHIC_DAT…" at bounding box center [712, 298] width 1424 height 596
click at [53, 185] on li "[GEOGRAPHIC_DATA]" at bounding box center [115, 187] width 185 height 33
type input "CA"
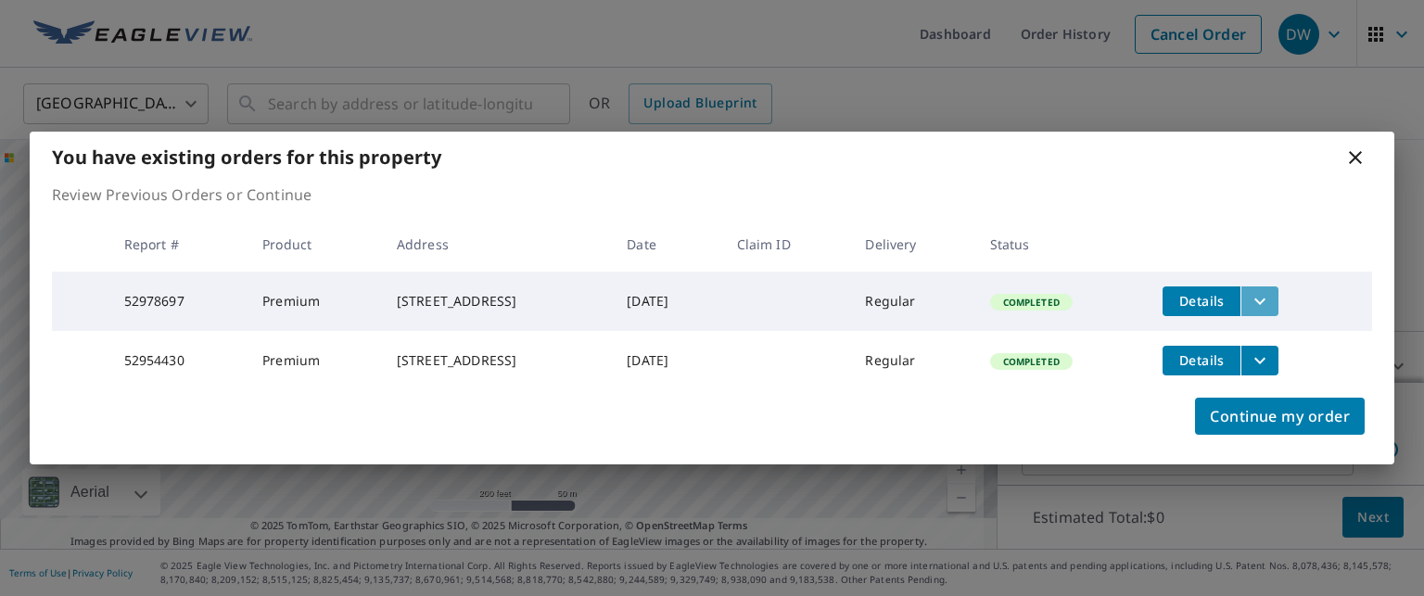
click at [1271, 293] on icon "filesDropdownBtn-52978697" at bounding box center [1260, 301] width 22 height 22
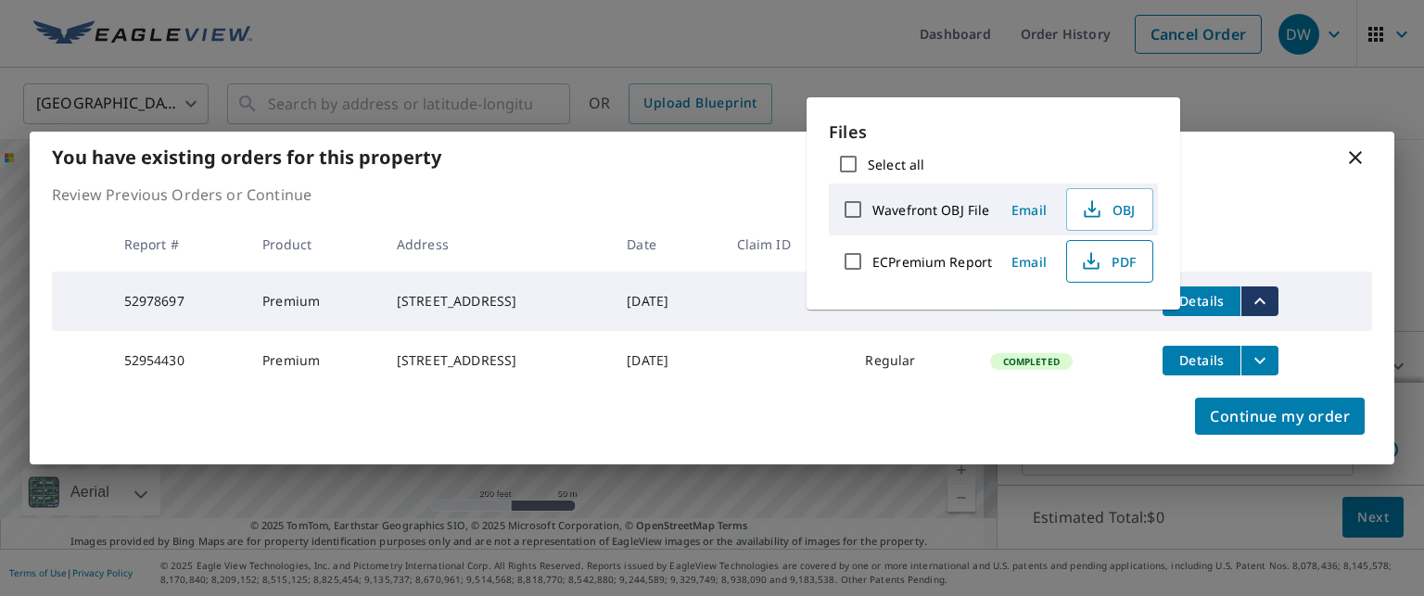
click at [1118, 253] on span "PDF" at bounding box center [1107, 261] width 59 height 22
